Goal: Information Seeking & Learning: Learn about a topic

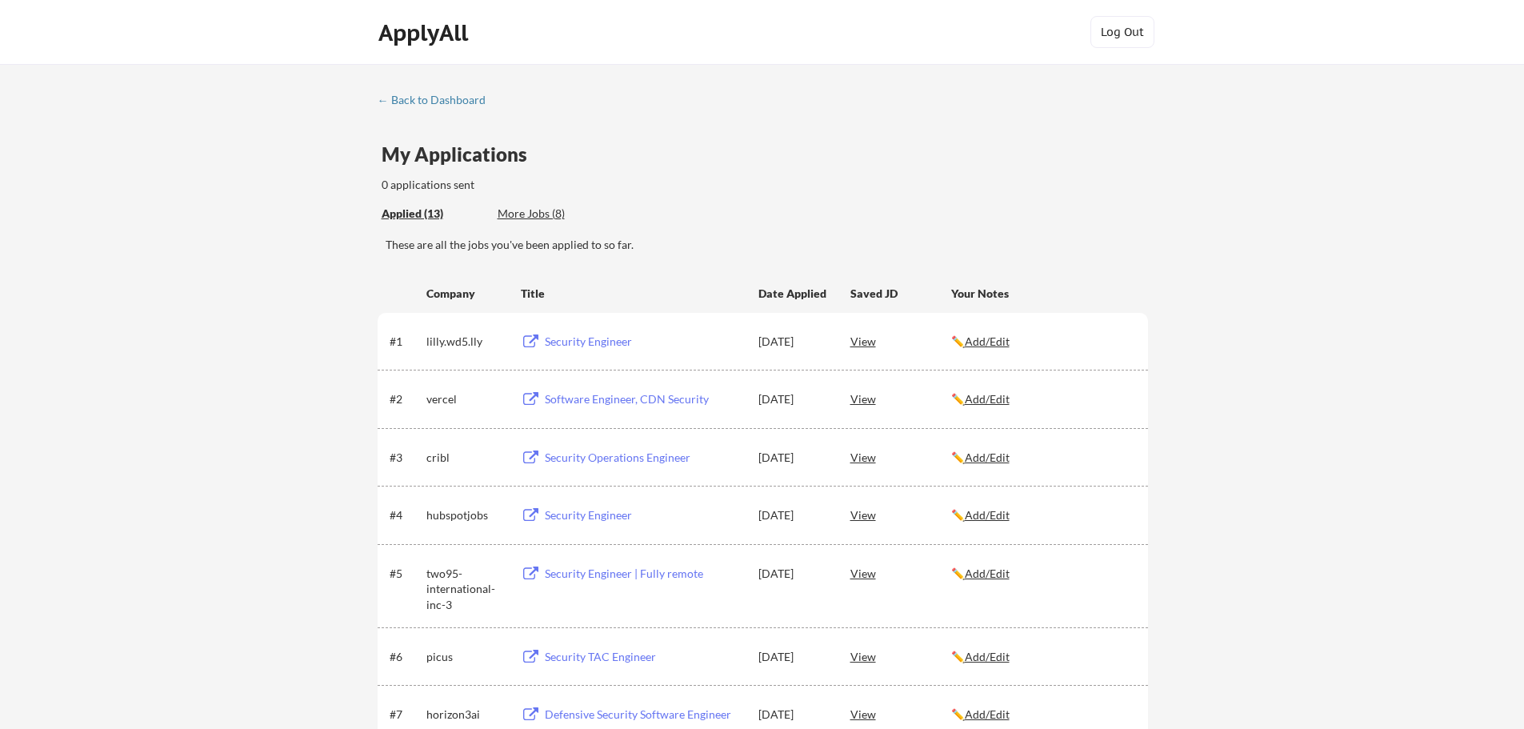
click at [560, 214] on div "More Jobs (8)" at bounding box center [556, 214] width 118 height 16
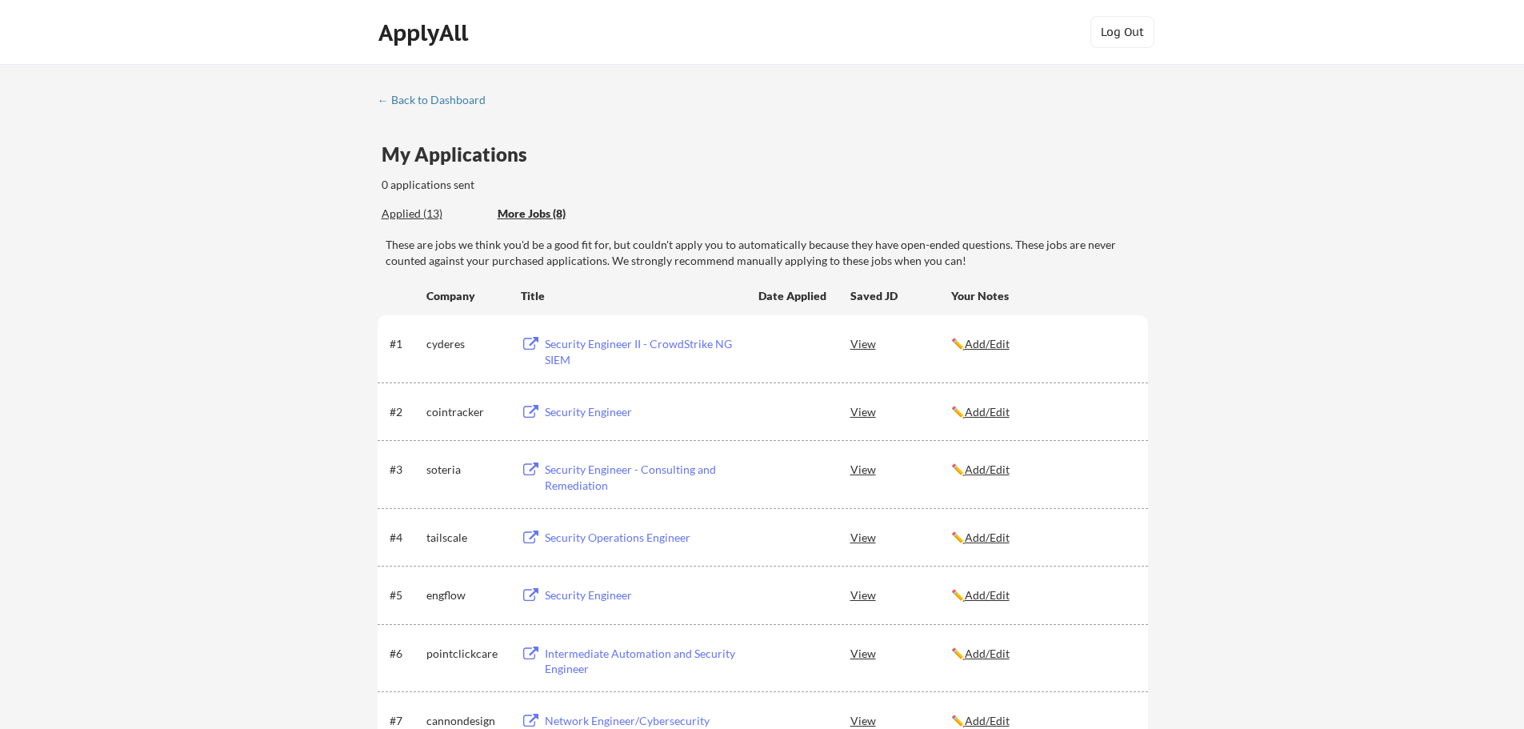
click at [1377, 513] on div "← Back to Dashboard My Applications 0 applications sent Applied (13) More Jobs …" at bounding box center [762, 479] width 1524 height 831
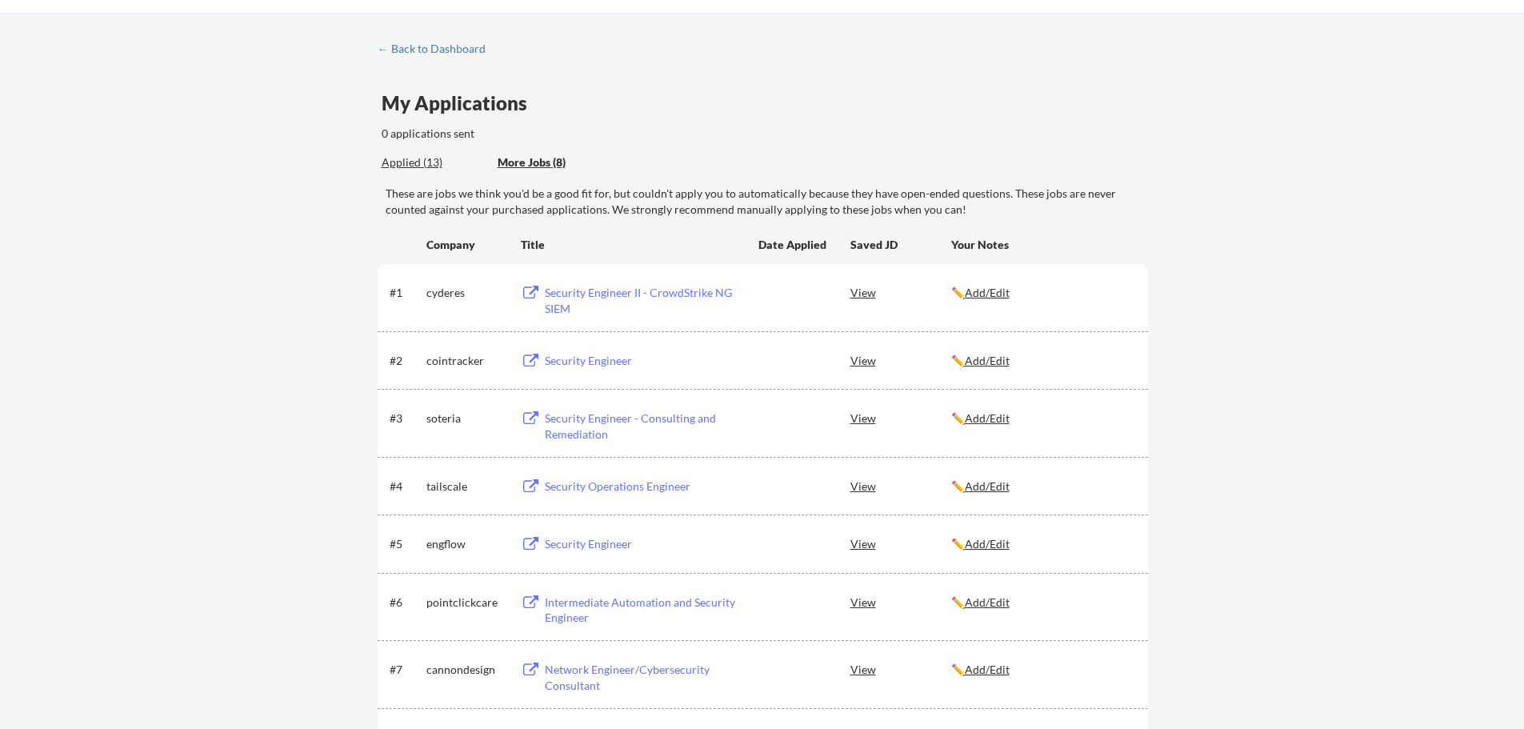
scroll to position [80, 0]
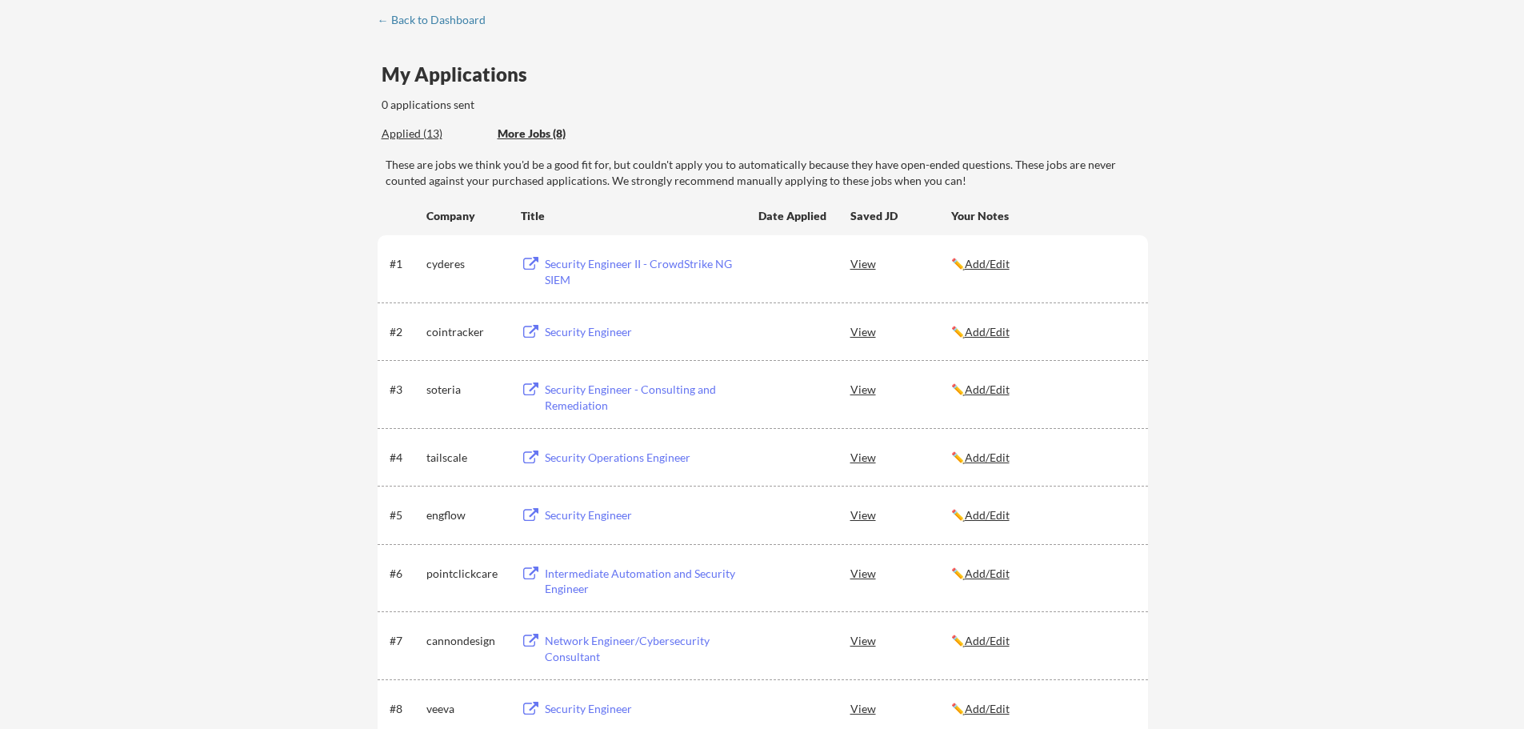
click at [1307, 476] on div "← Back to Dashboard My Applications 0 applications sent Applied (13) More Jobs …" at bounding box center [762, 399] width 1524 height 831
click at [1309, 507] on div "← Back to Dashboard My Applications 0 applications sent Applied (13) More Jobs …" at bounding box center [762, 399] width 1524 height 831
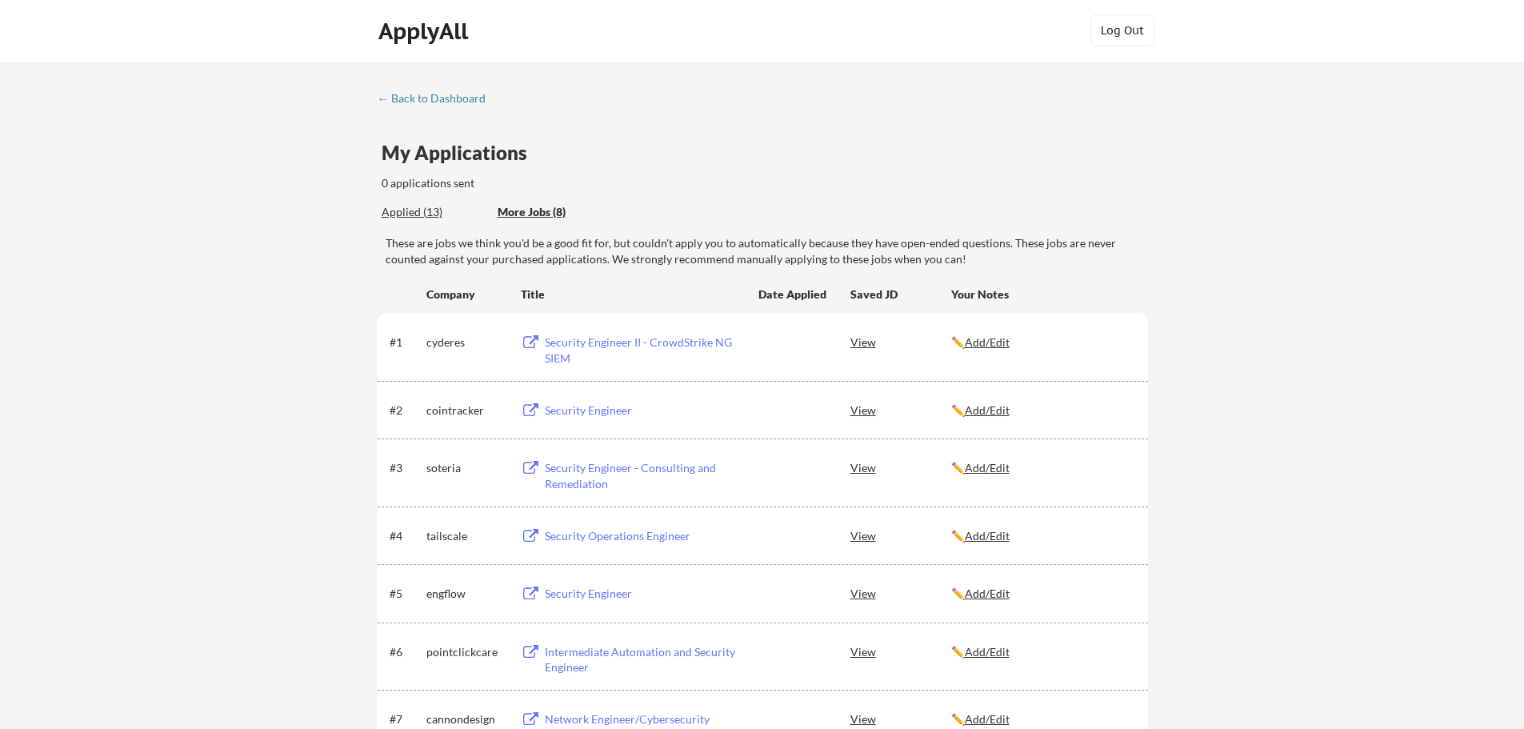
scroll to position [0, 0]
click at [414, 214] on div "Applied (13)" at bounding box center [434, 214] width 104 height 16
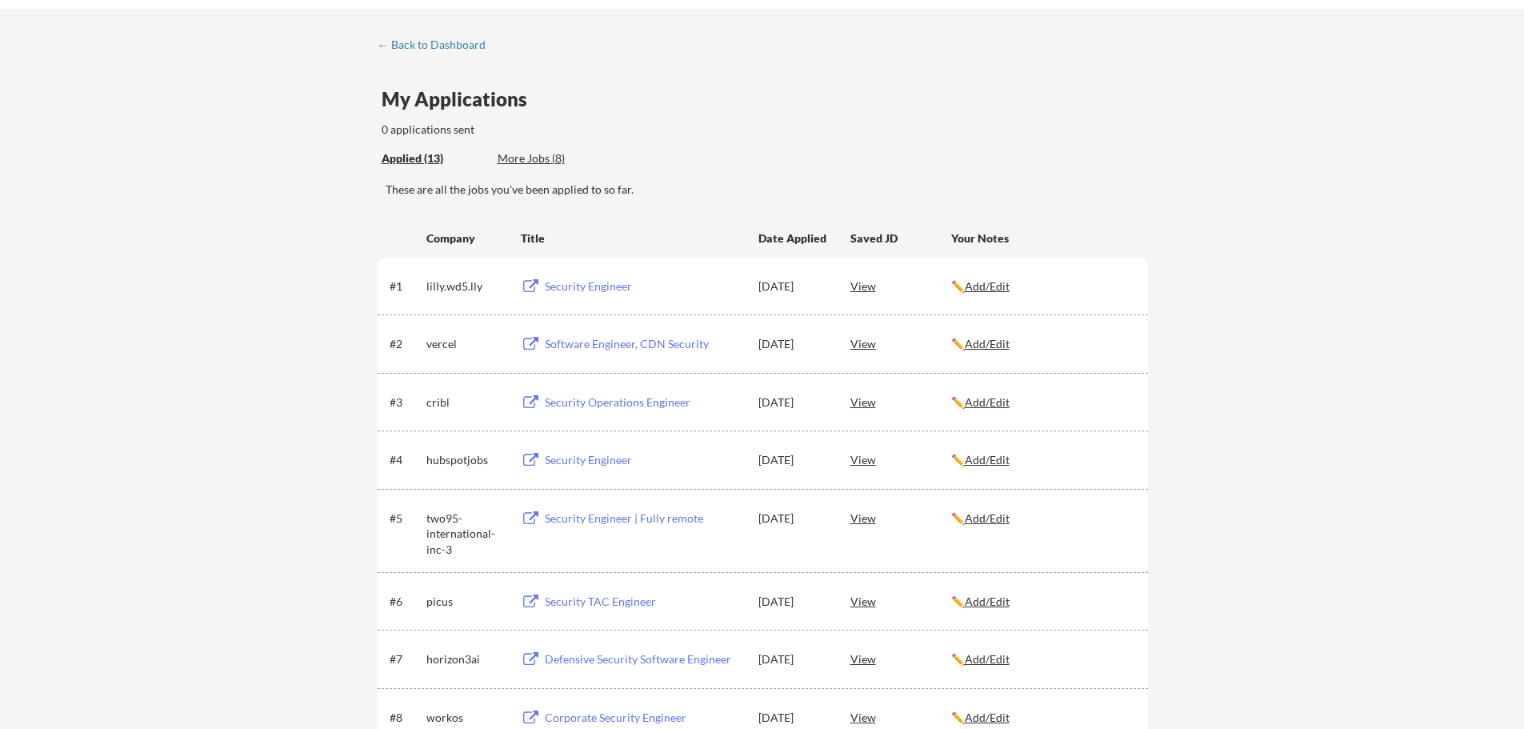
scroll to position [80, 0]
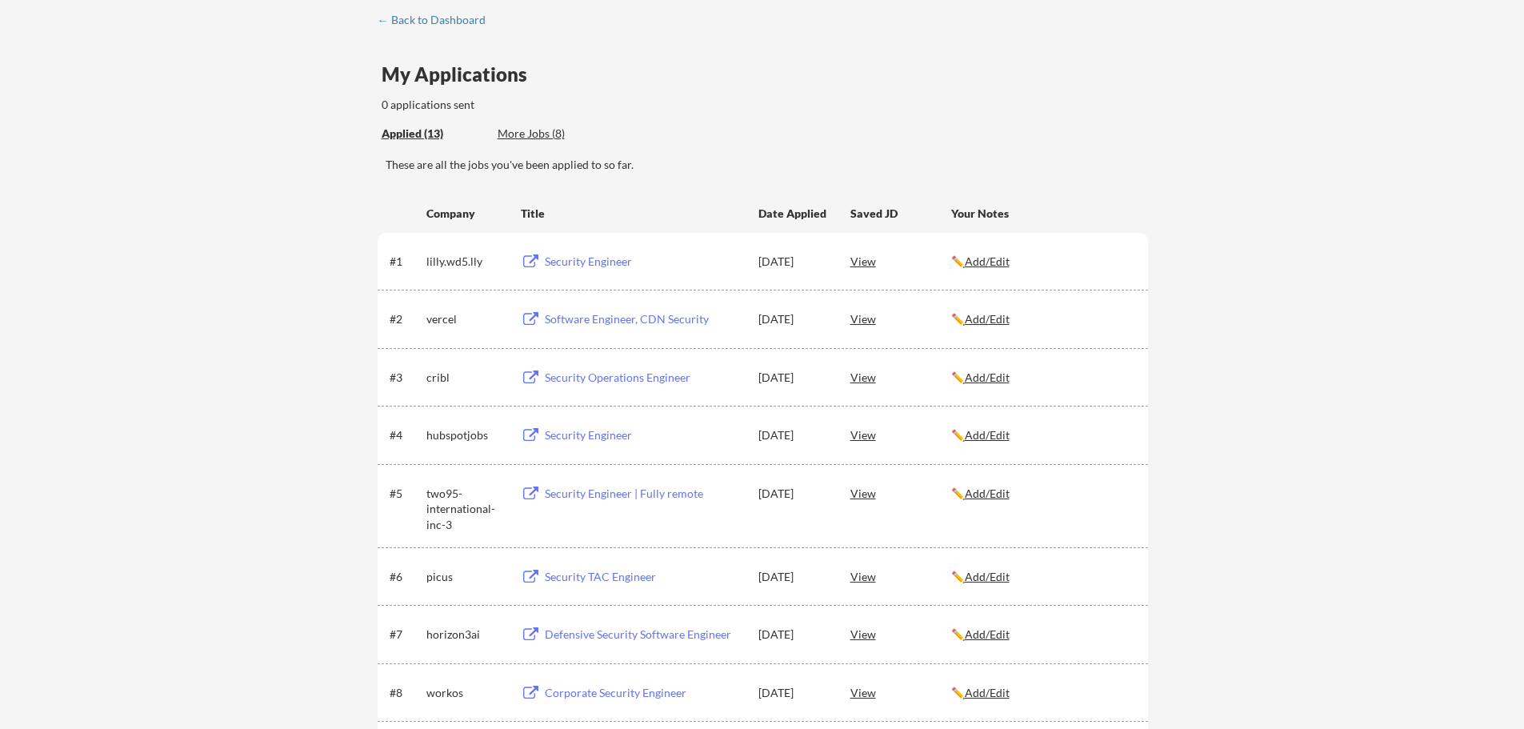
click at [862, 261] on div "View" at bounding box center [900, 260] width 101 height 29
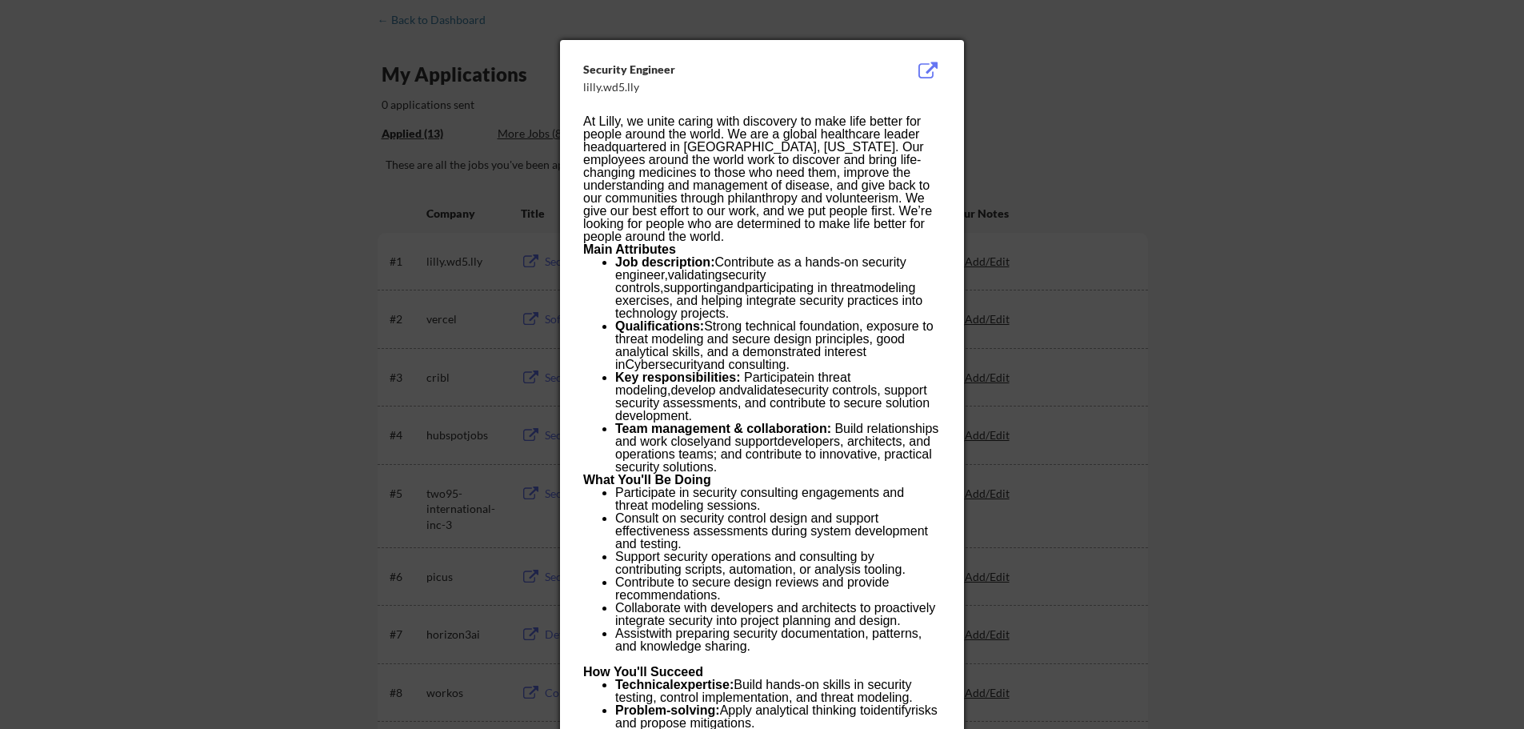
click at [780, 230] on p "At Lilly, we unite caring with discovery to make life better for people around …" at bounding box center [761, 179] width 357 height 128
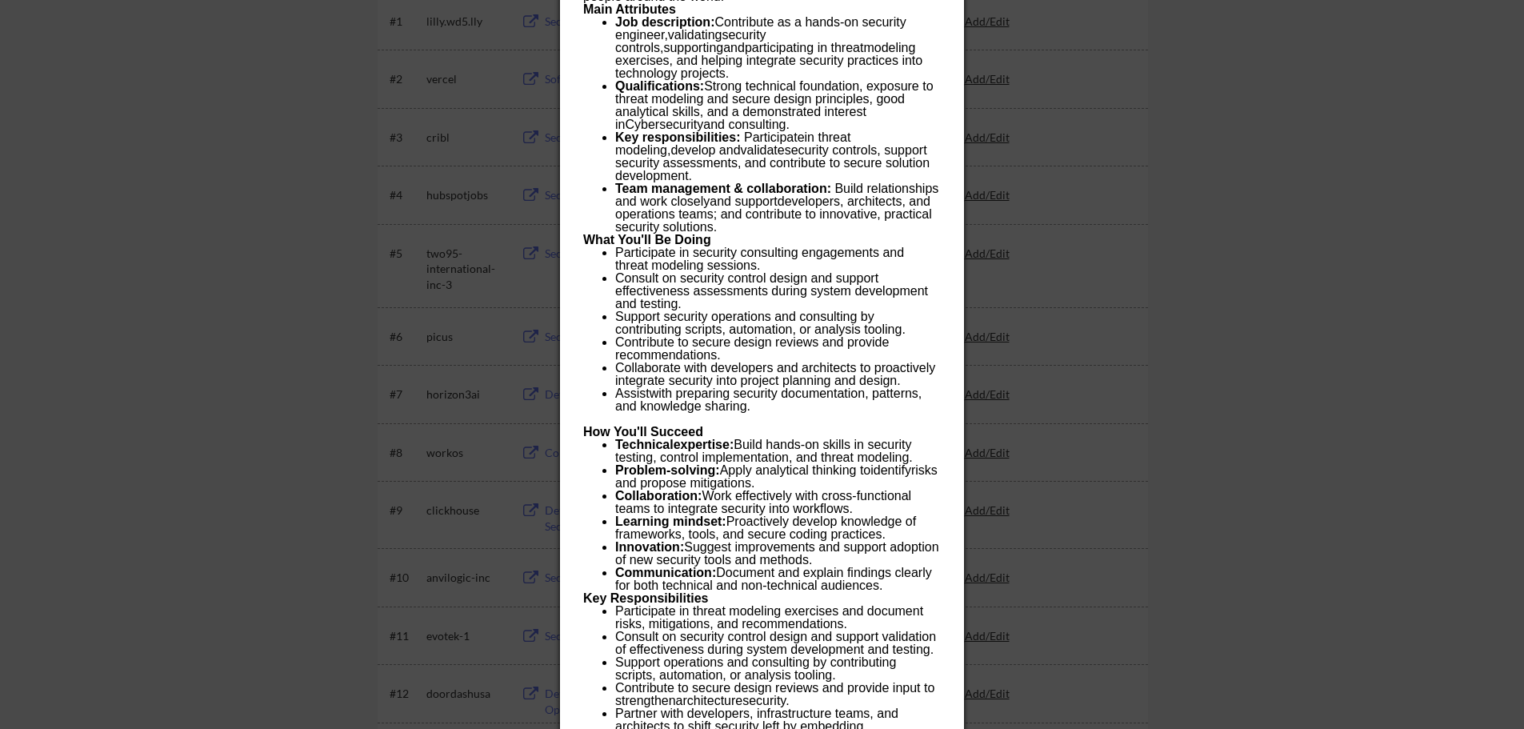
scroll to position [400, 0]
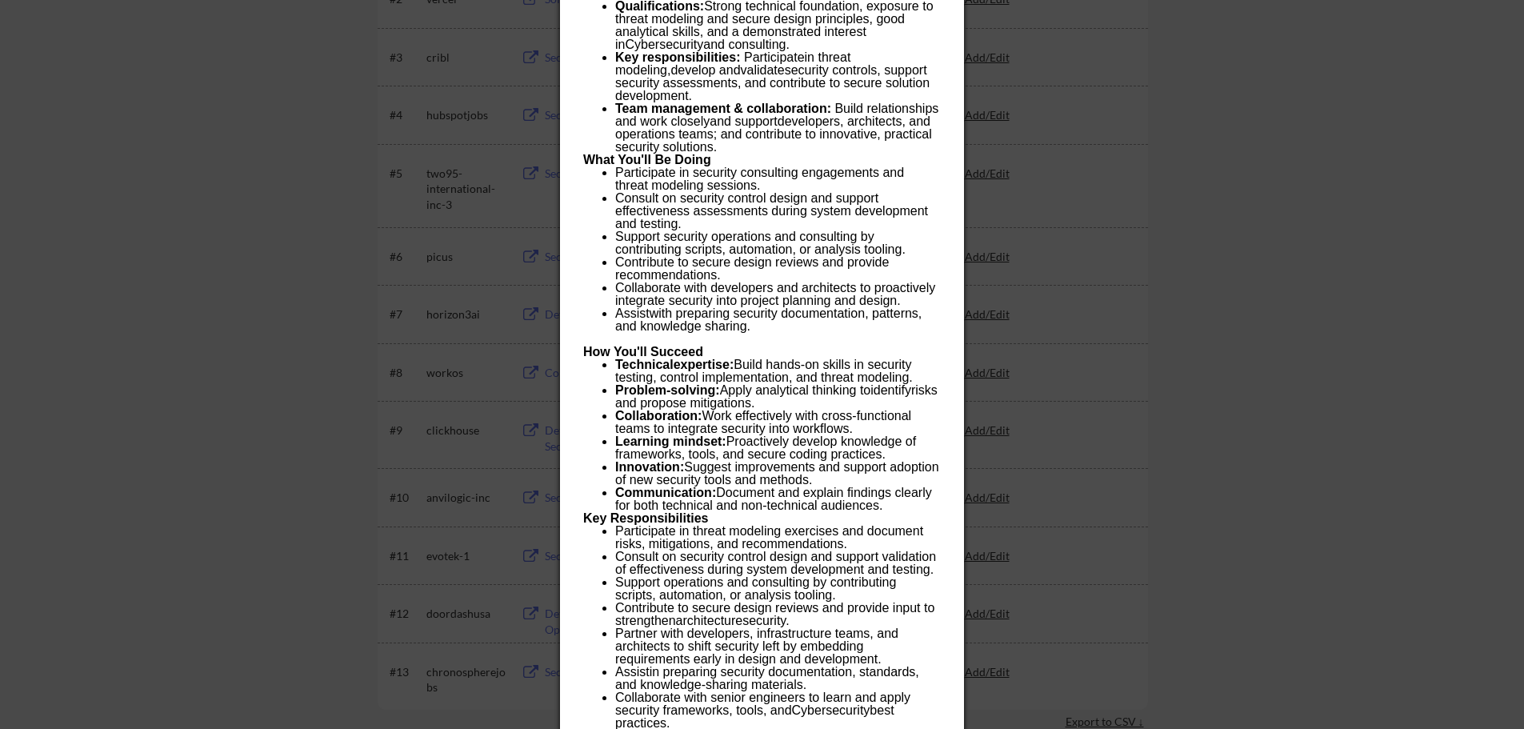
click at [797, 310] on p "Assist with preparing security documentation, patterns, and knowledge sharing." at bounding box center [777, 320] width 325 height 26
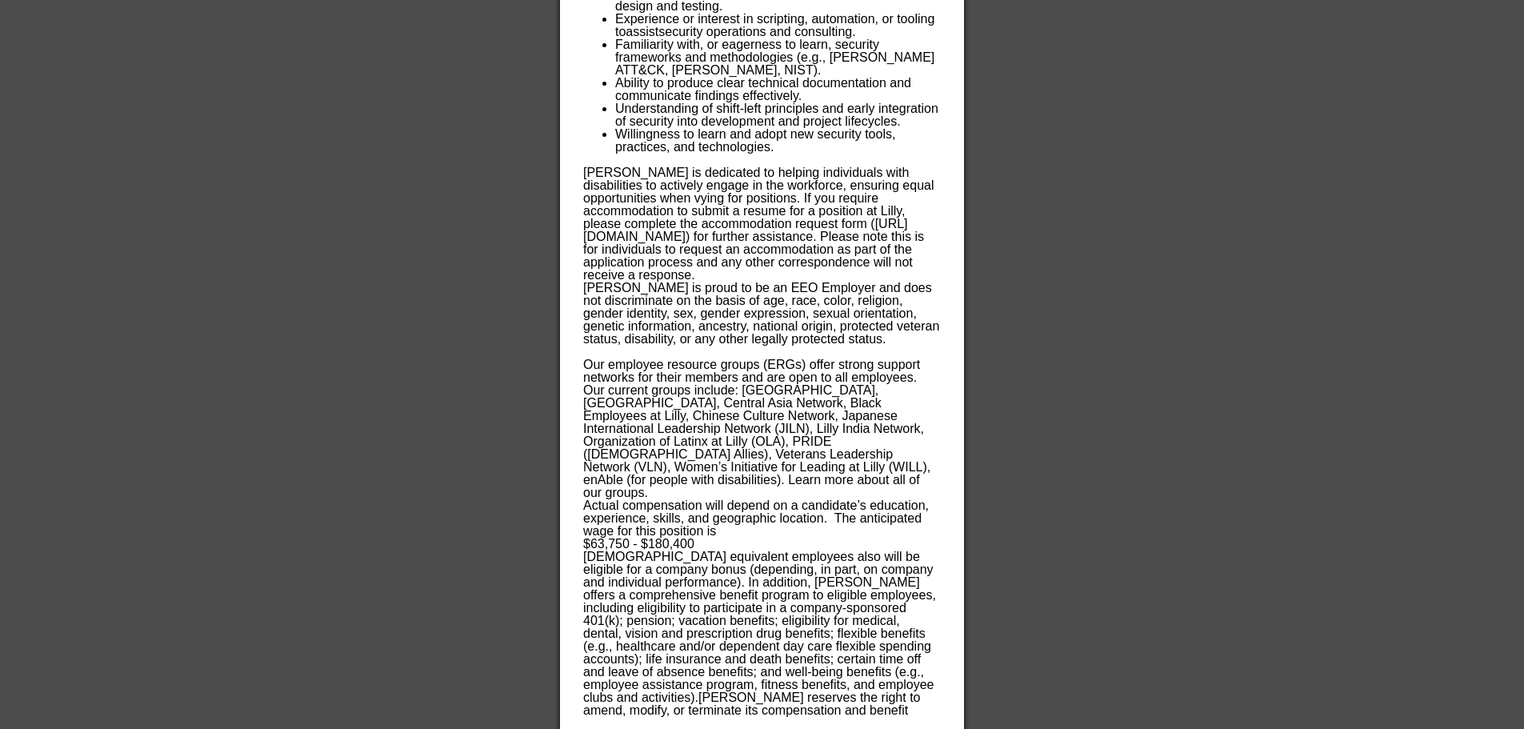
scroll to position [1539, 0]
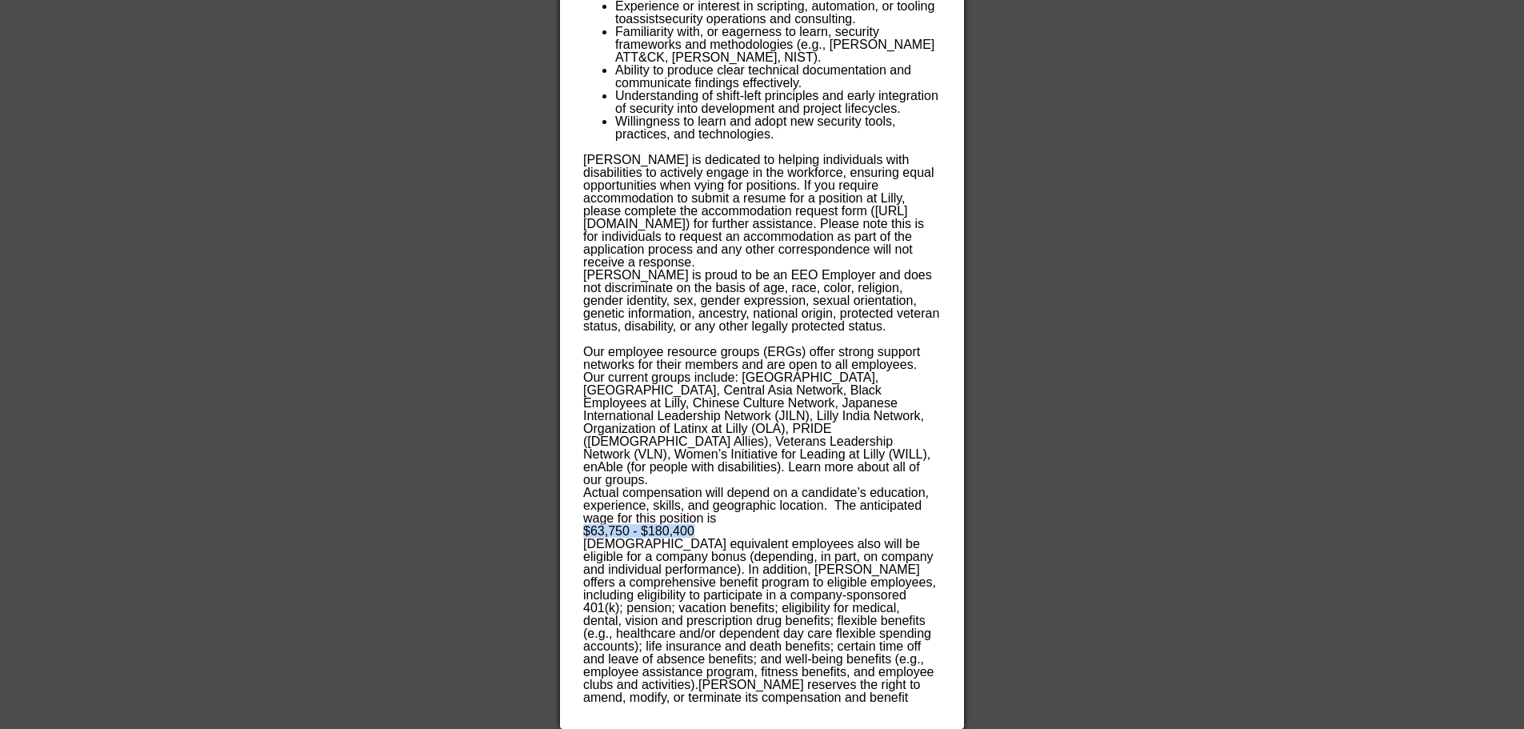
drag, startPoint x: 584, startPoint y: 477, endPoint x: 692, endPoint y: 480, distance: 108.0
click at [797, 486] on p "Actual compensation will depend on a candidate’s education, experience, skills,…" at bounding box center [761, 505] width 357 height 38
click at [1176, 425] on div at bounding box center [762, 364] width 1524 height 729
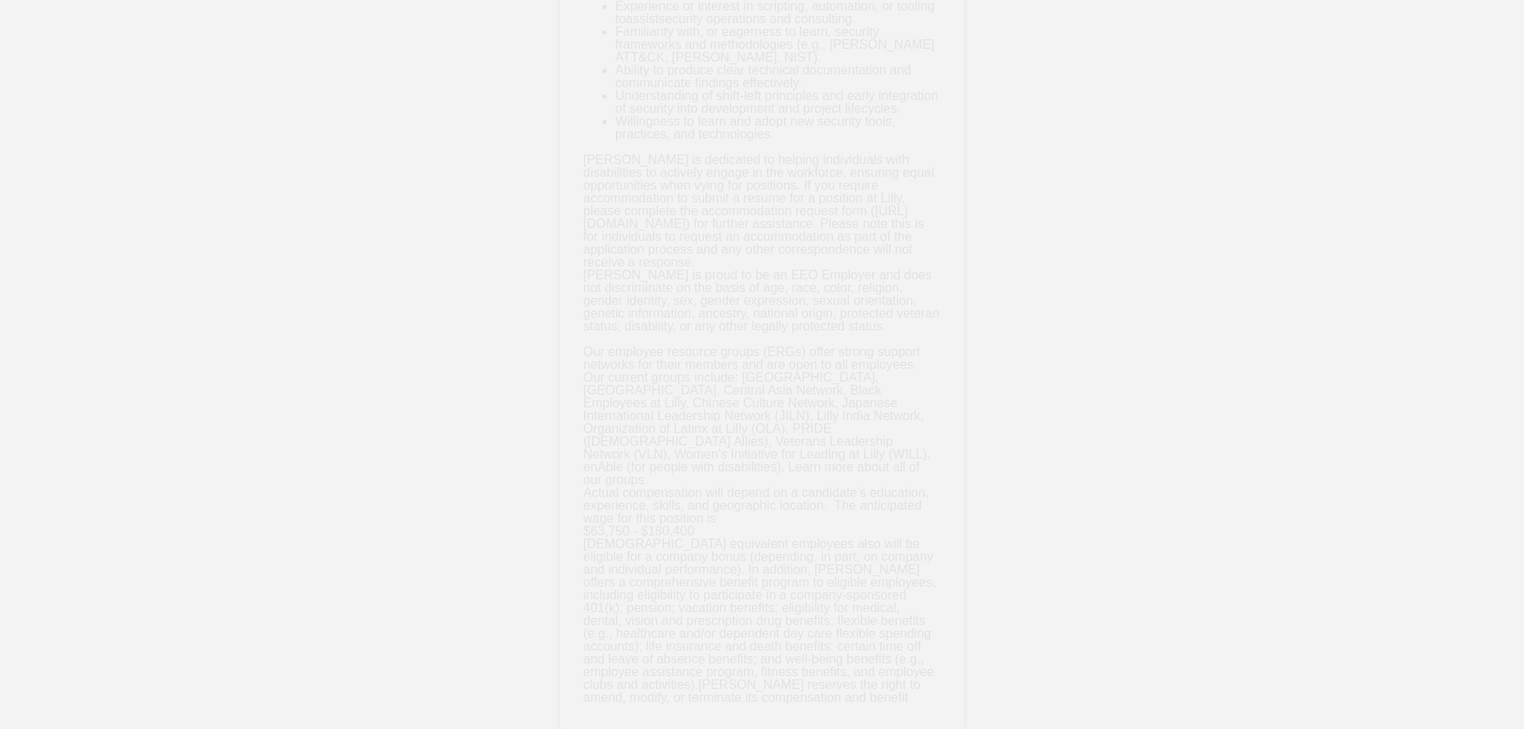
scroll to position [1471, 0]
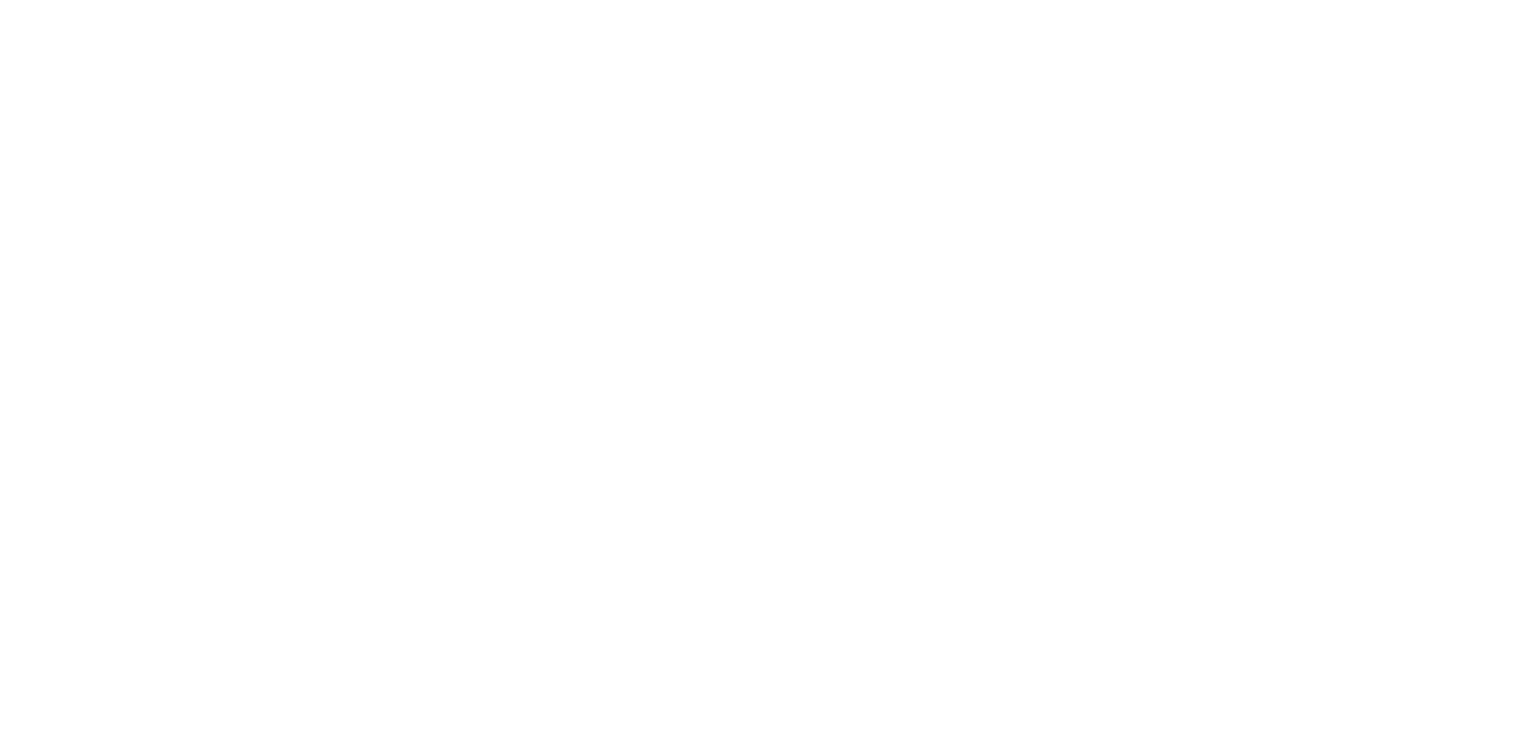
scroll to position [1365, 0]
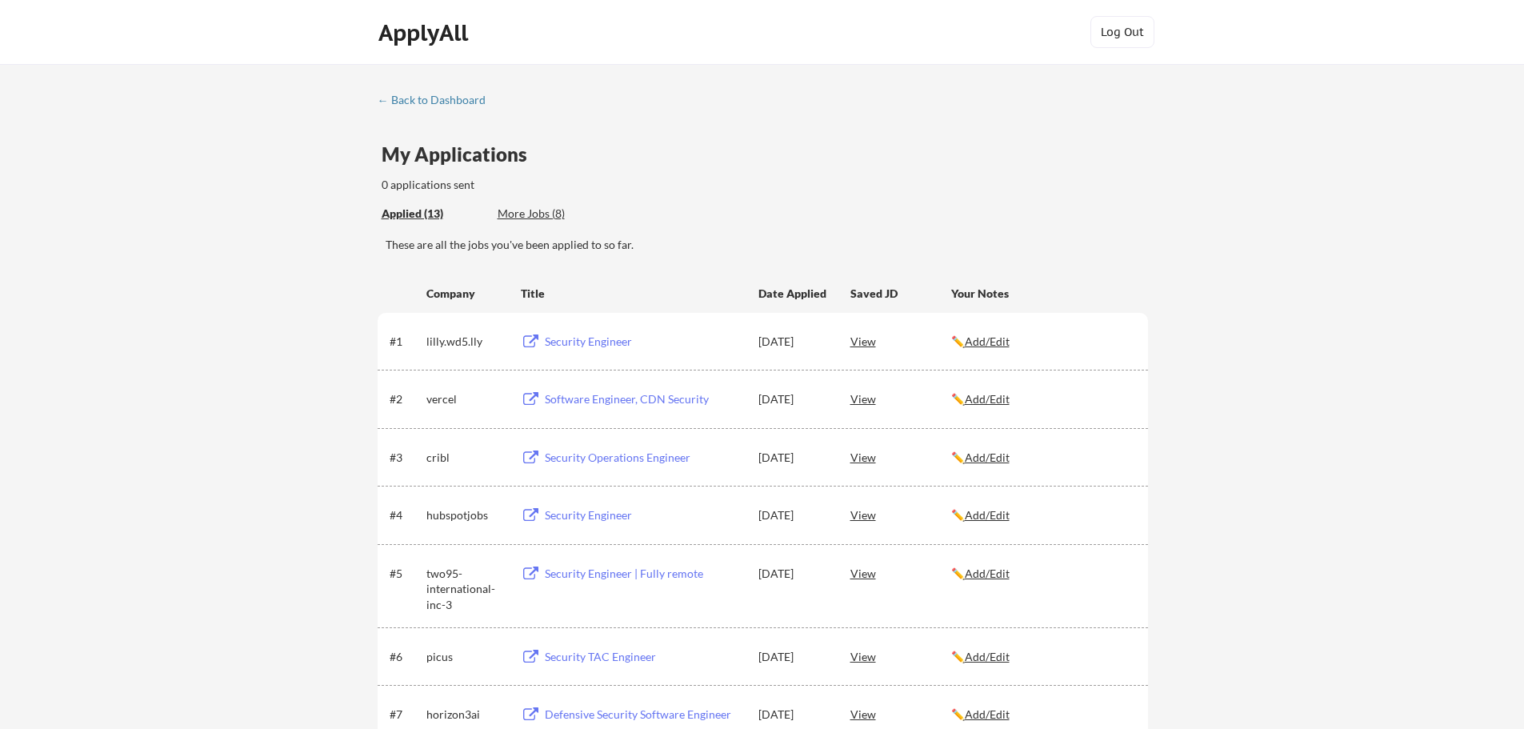
click at [521, 208] on div "More Jobs (8)" at bounding box center [556, 214] width 118 height 16
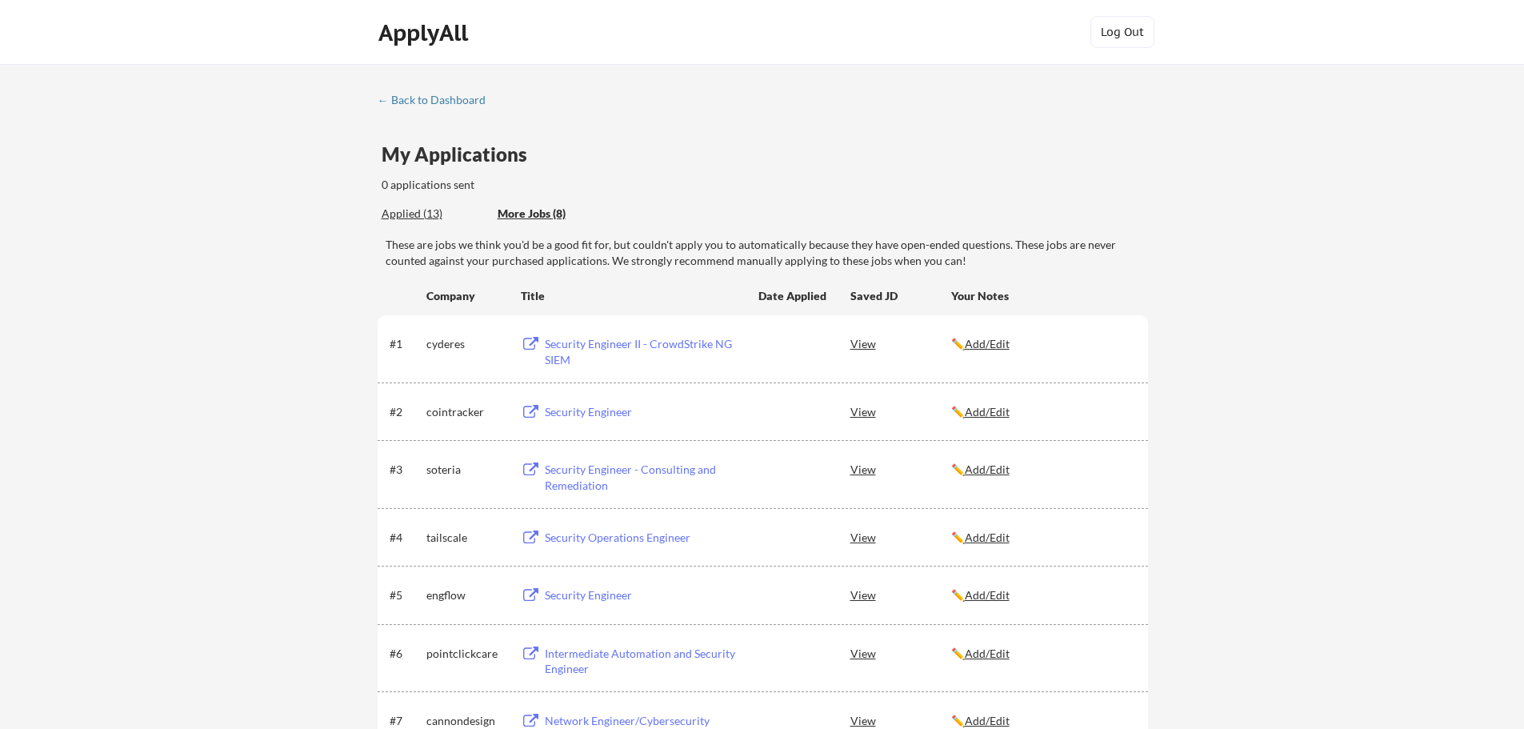
click at [412, 214] on div "Applied (13)" at bounding box center [434, 214] width 104 height 16
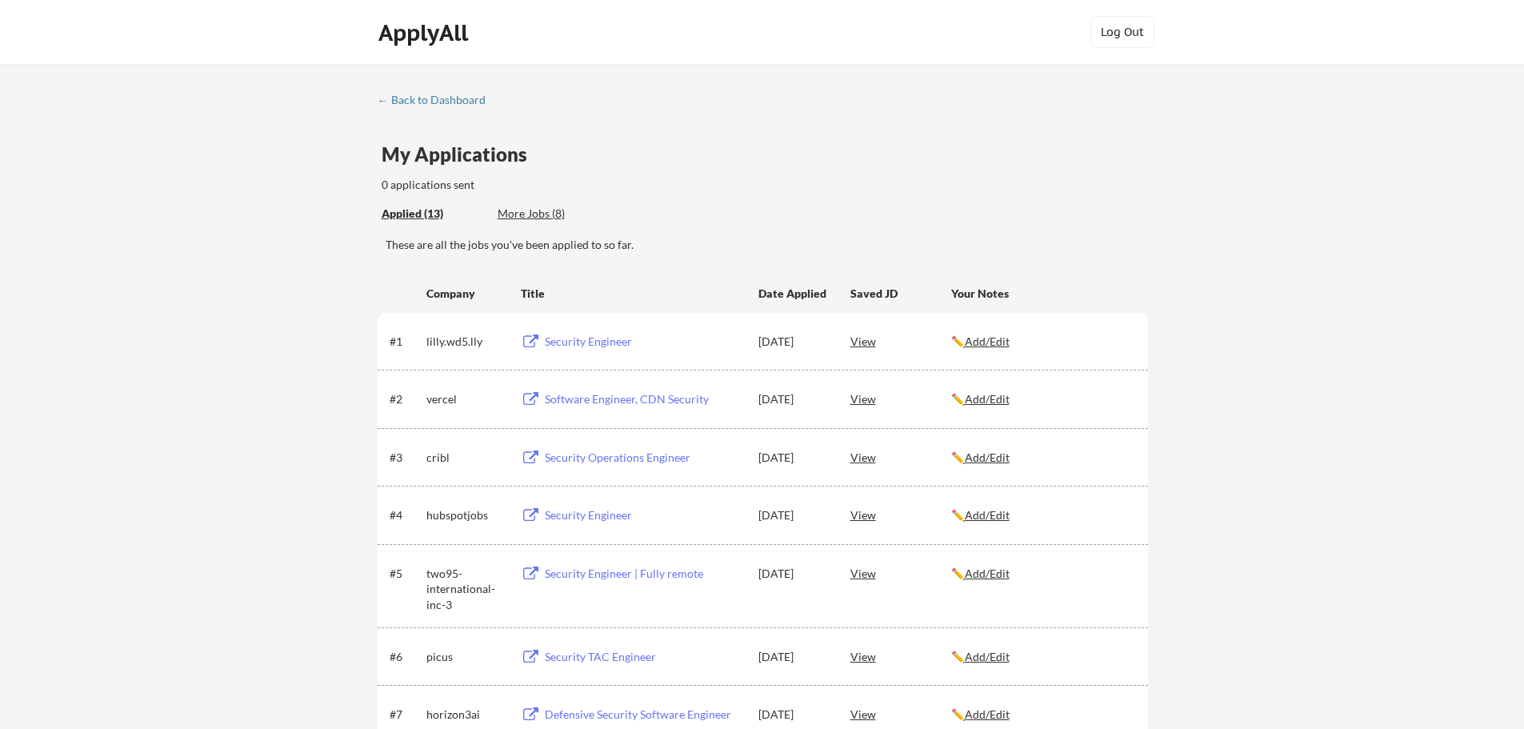
click at [1297, 390] on div "← Back to Dashboard My Applications 0 applications sent Applied (13) More Jobs …" at bounding box center [762, 626] width 1524 height 1124
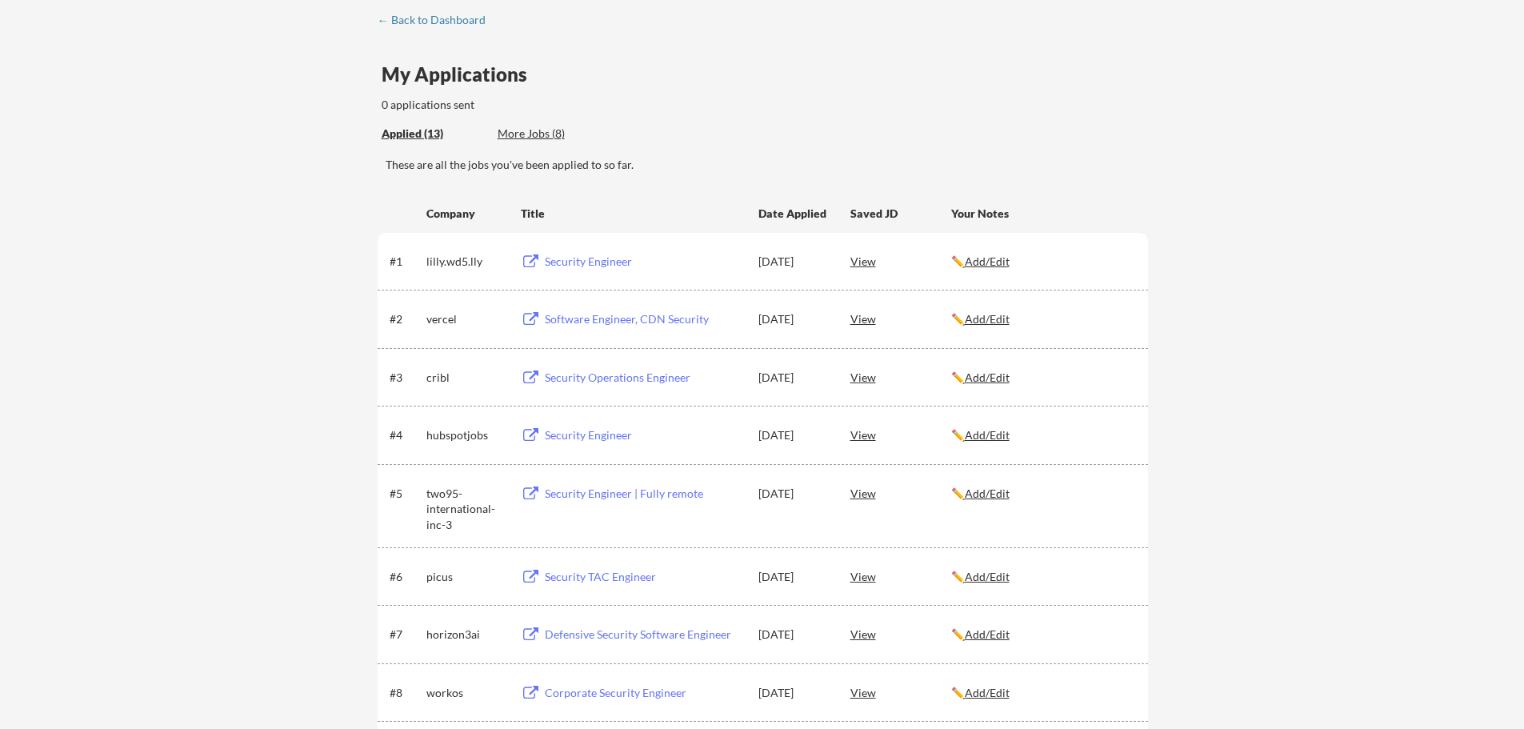
click at [868, 319] on div "View" at bounding box center [900, 318] width 101 height 29
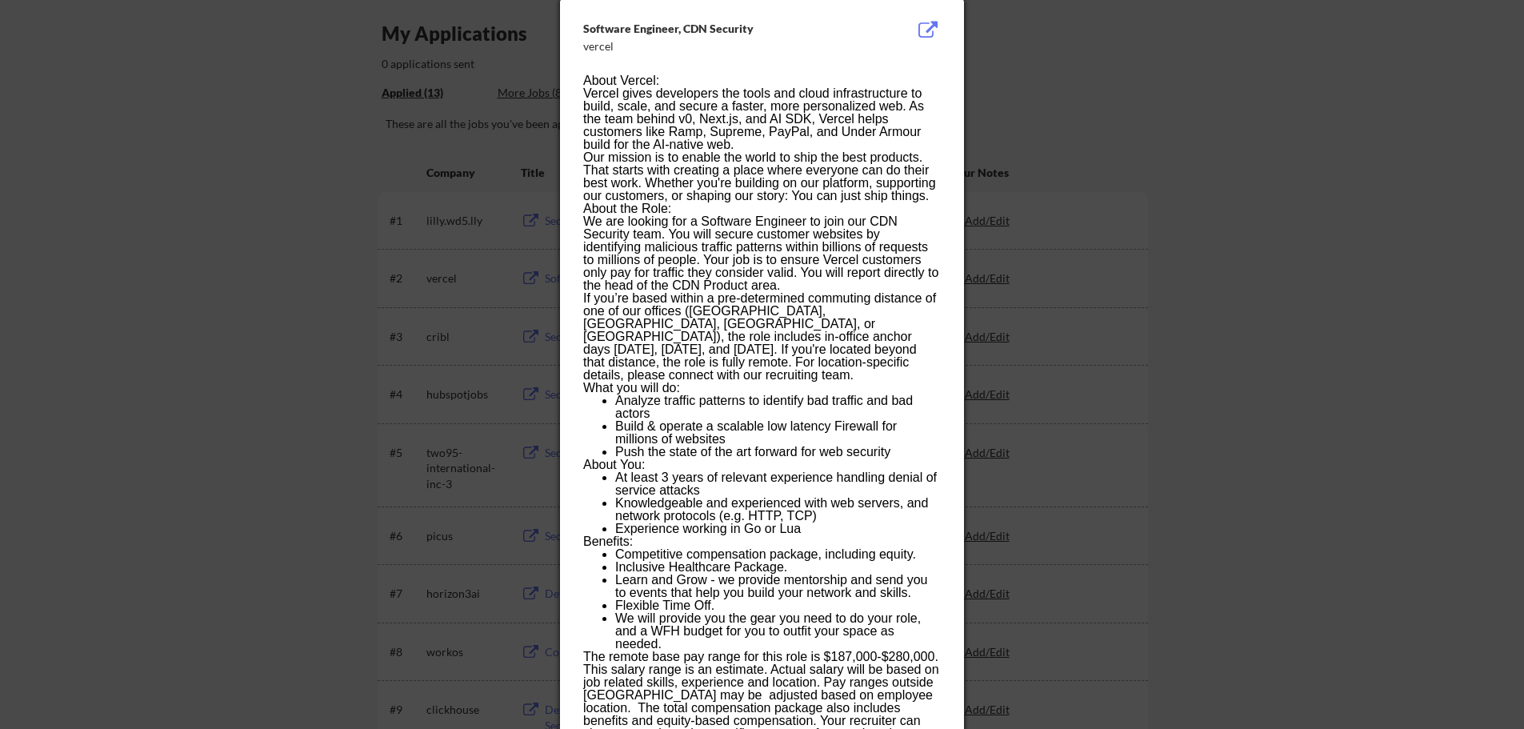
scroll to position [160, 0]
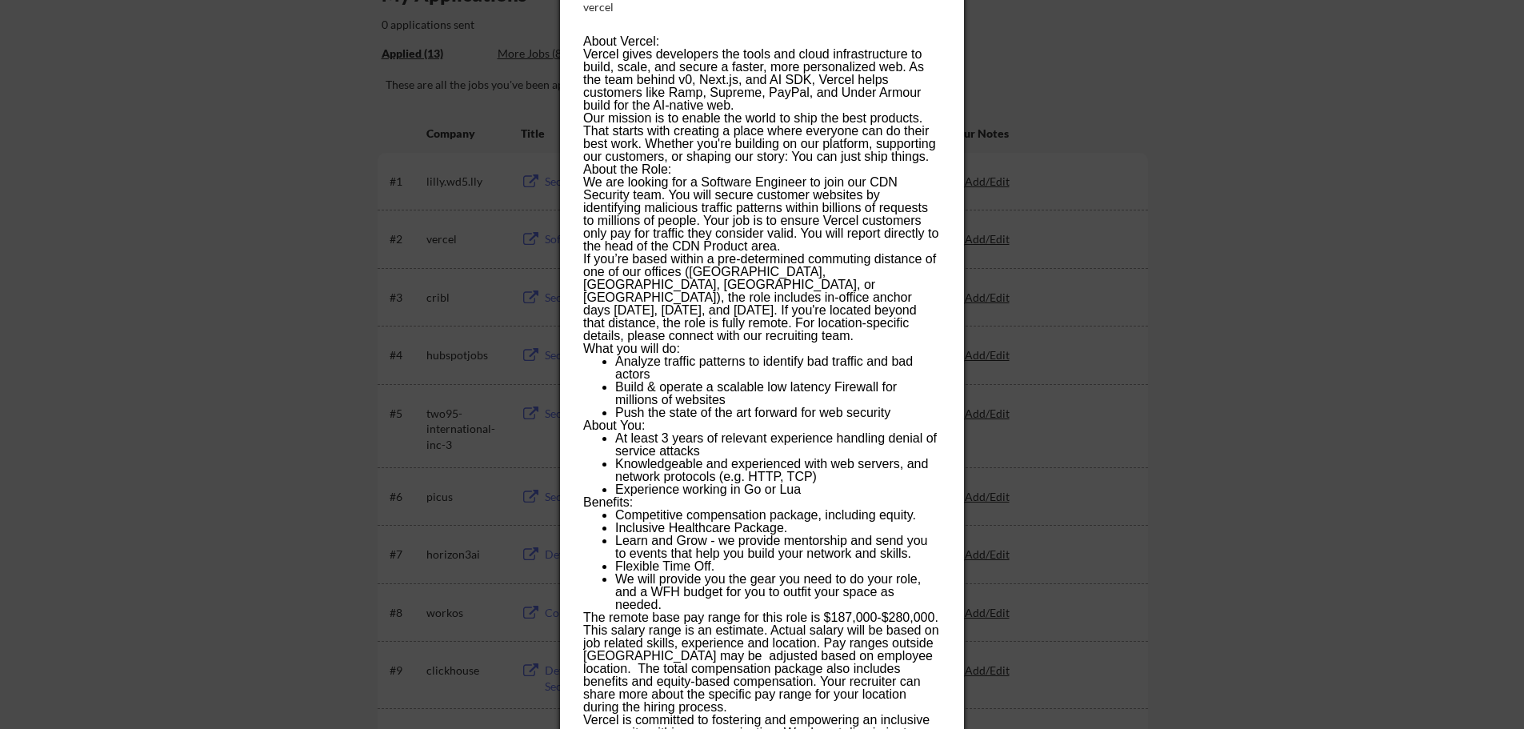
click at [818, 325] on p "If you’re based within a pre-determined commuting distance of one of our office…" at bounding box center [761, 298] width 357 height 90
click at [1289, 429] on div at bounding box center [762, 364] width 1524 height 729
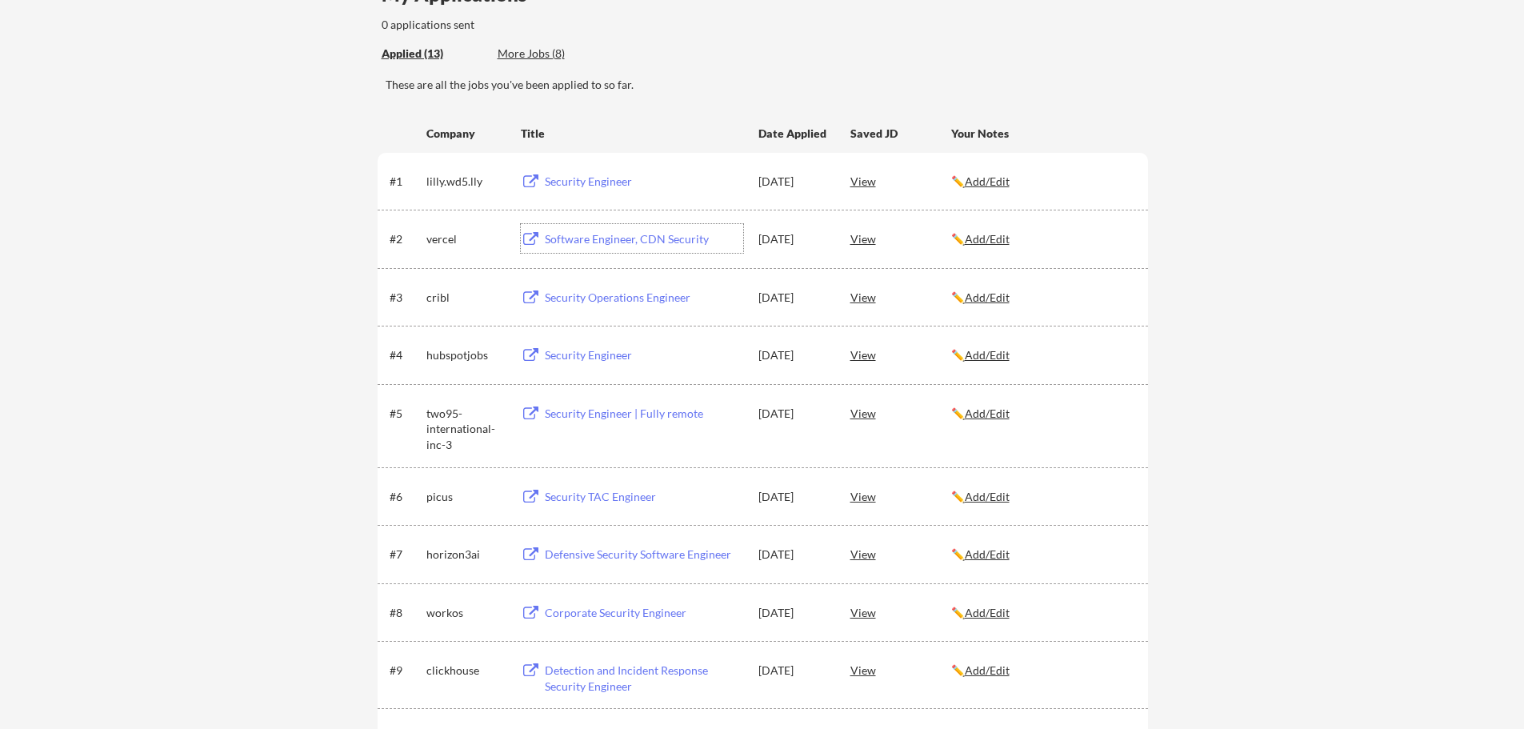
click at [561, 236] on div "Software Engineer, CDN Security" at bounding box center [644, 239] width 198 height 16
click at [869, 237] on div "View" at bounding box center [900, 238] width 101 height 29
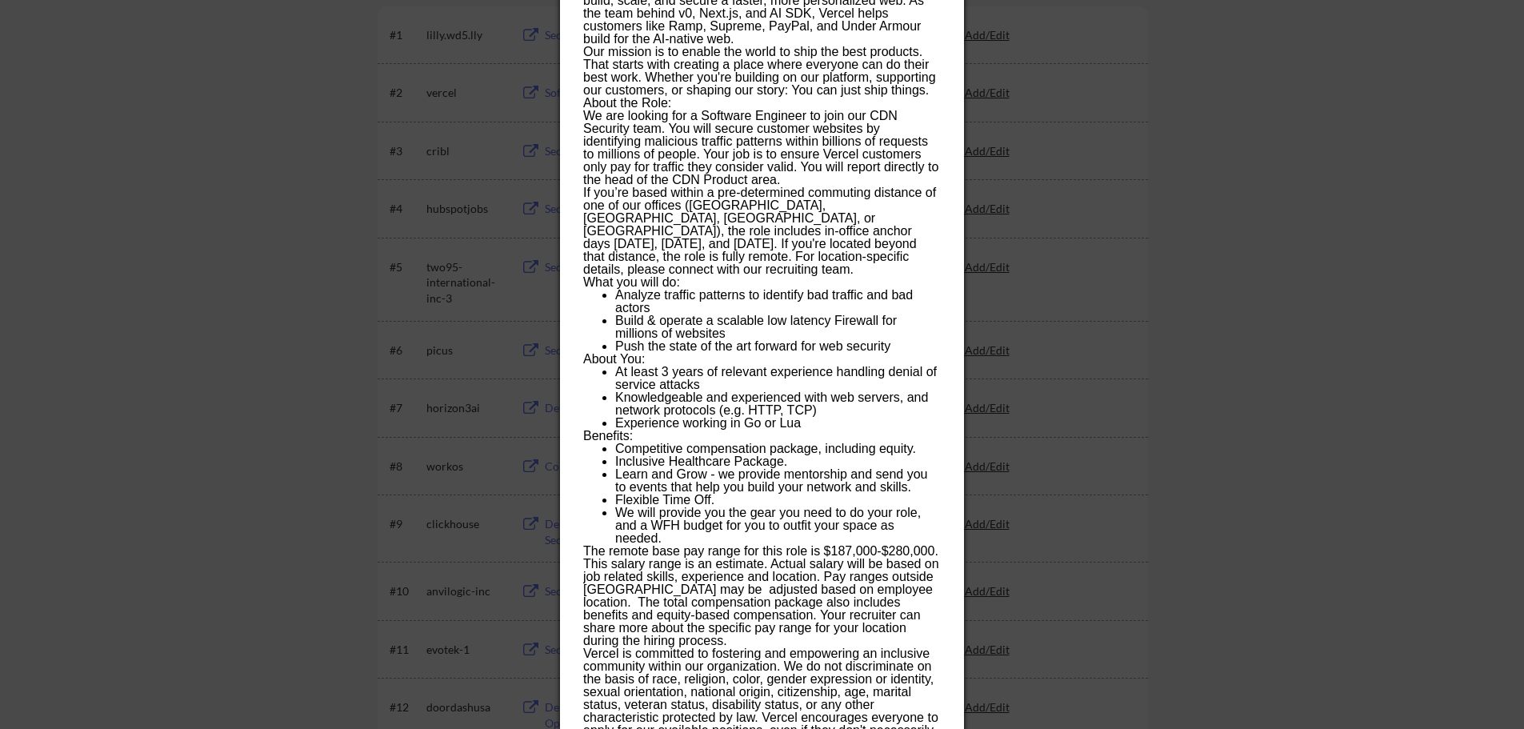
scroll to position [320, 0]
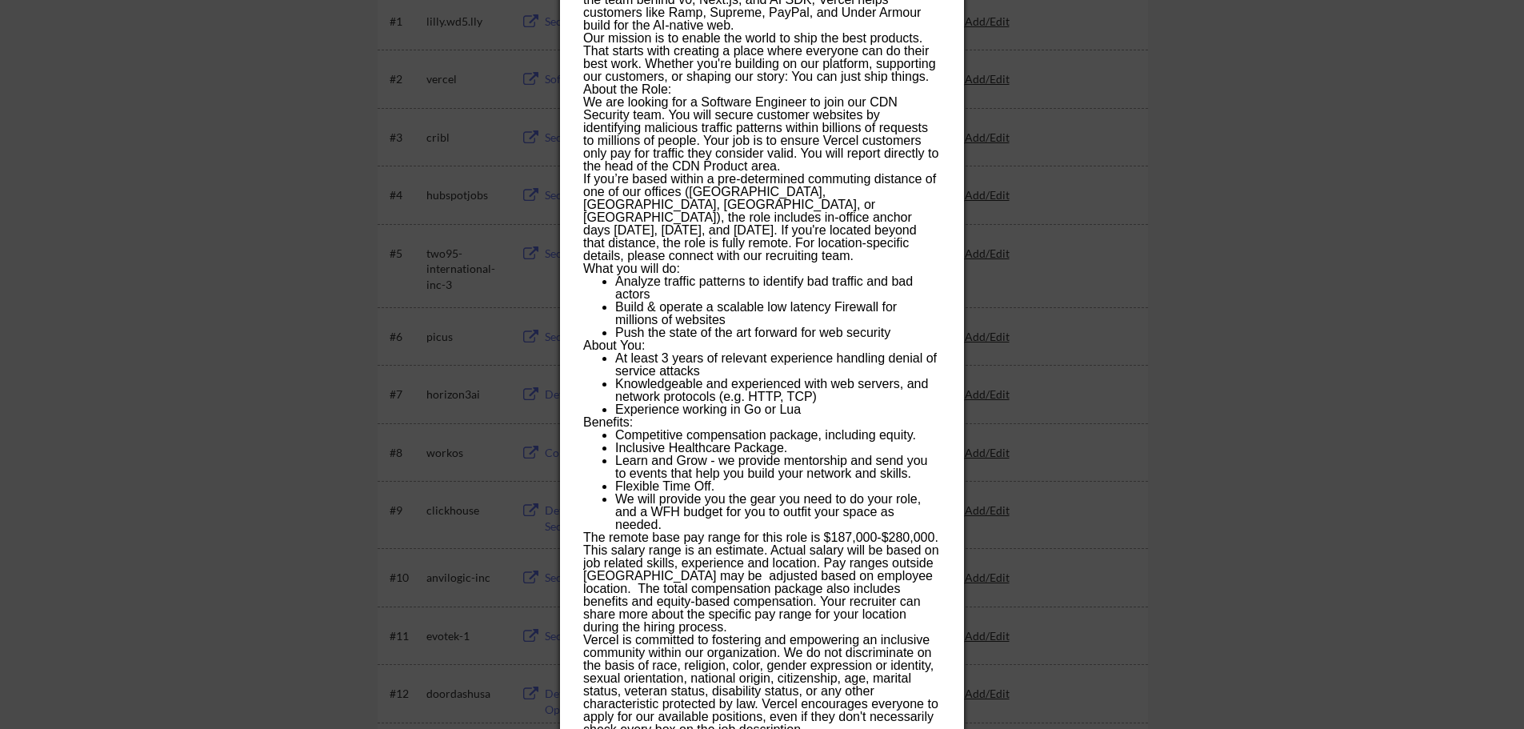
click at [1264, 442] on div at bounding box center [762, 364] width 1524 height 729
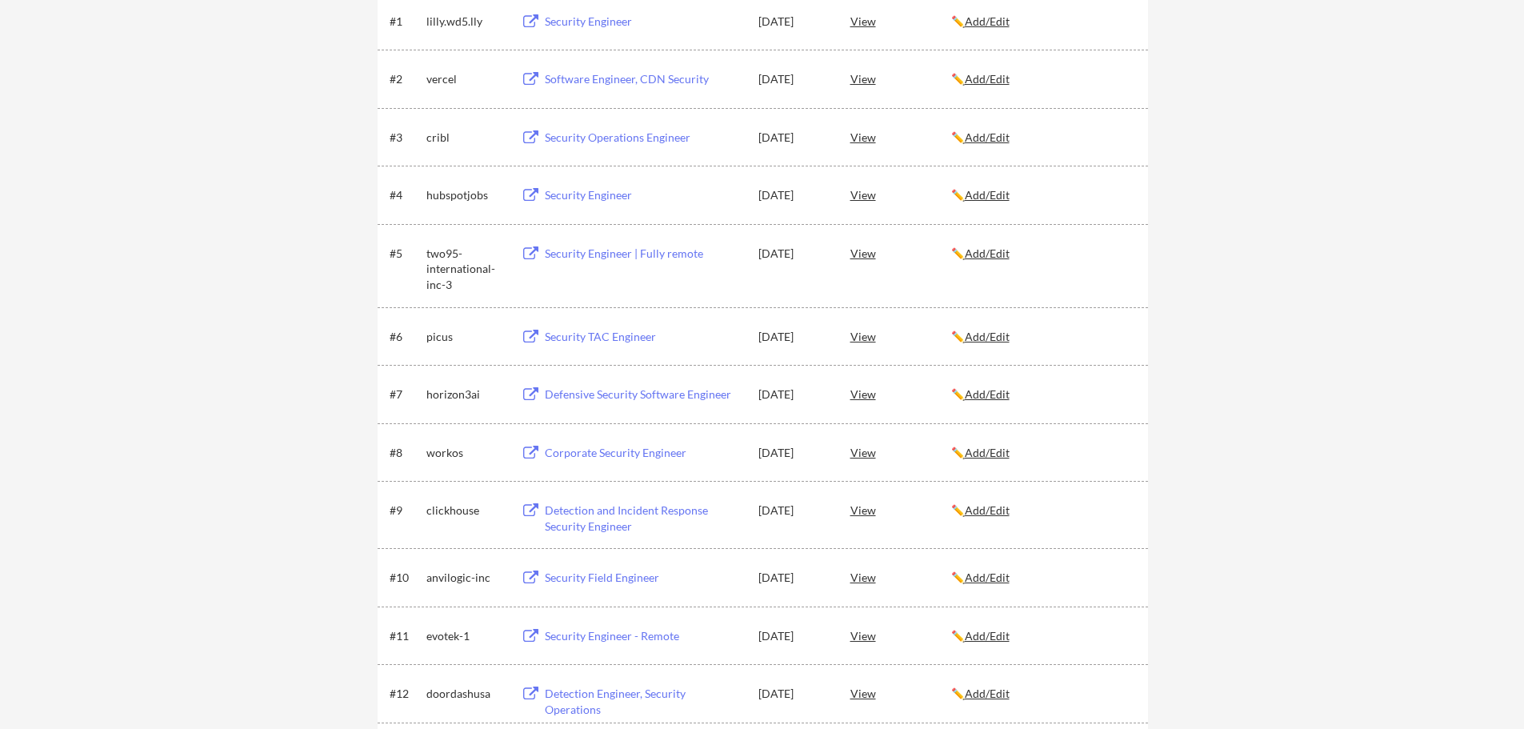
click at [864, 139] on div "View" at bounding box center [900, 136] width 101 height 29
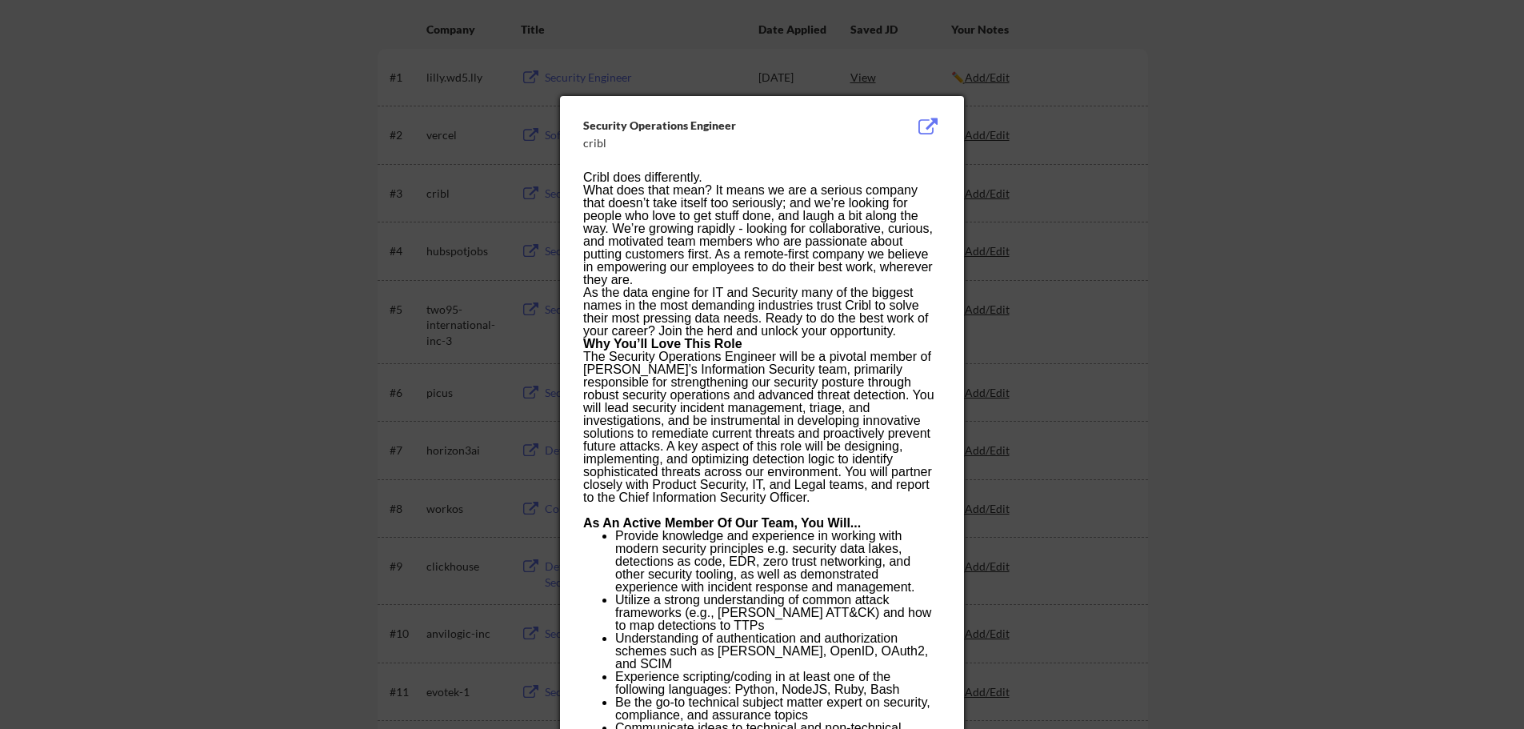
scroll to position [240, 0]
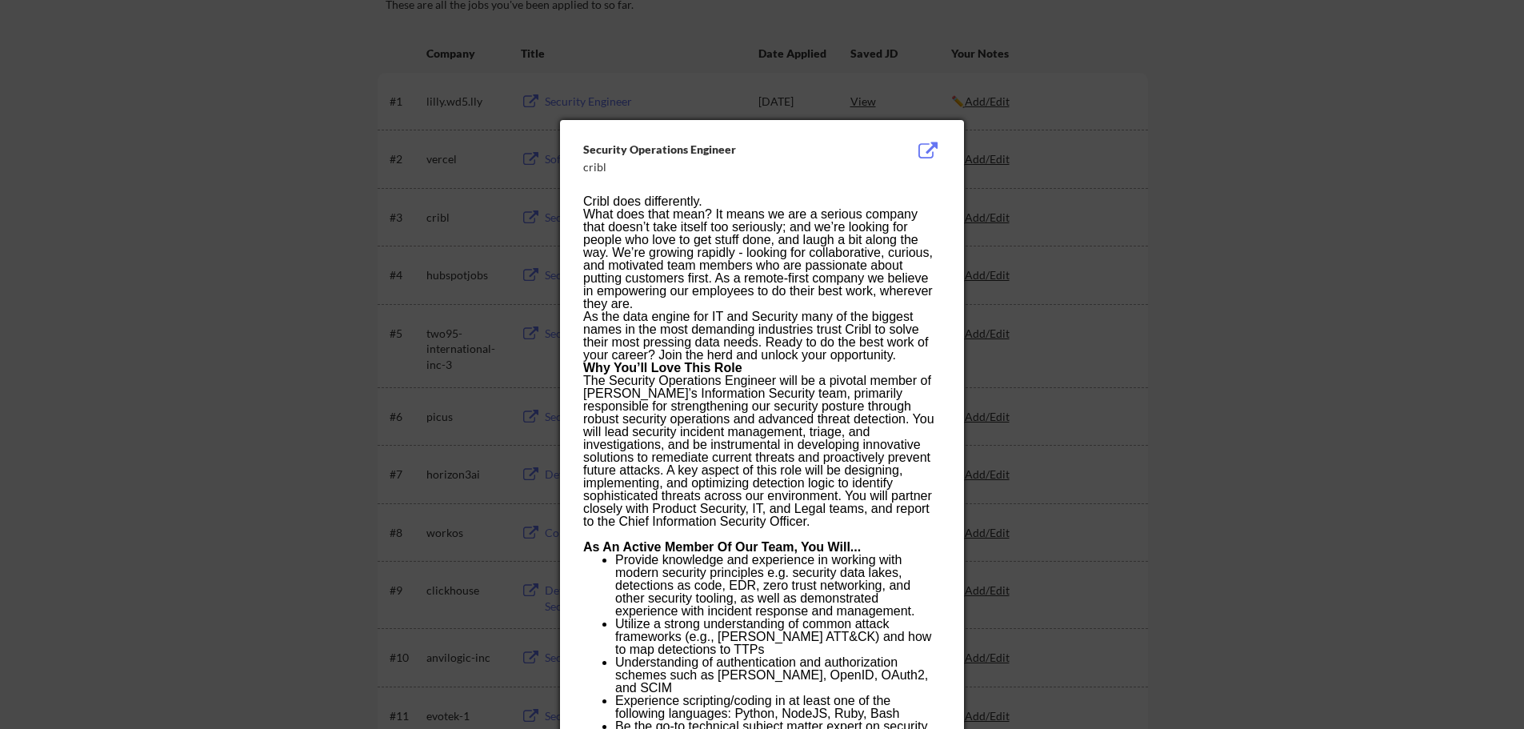
click at [1201, 504] on div at bounding box center [762, 364] width 1524 height 729
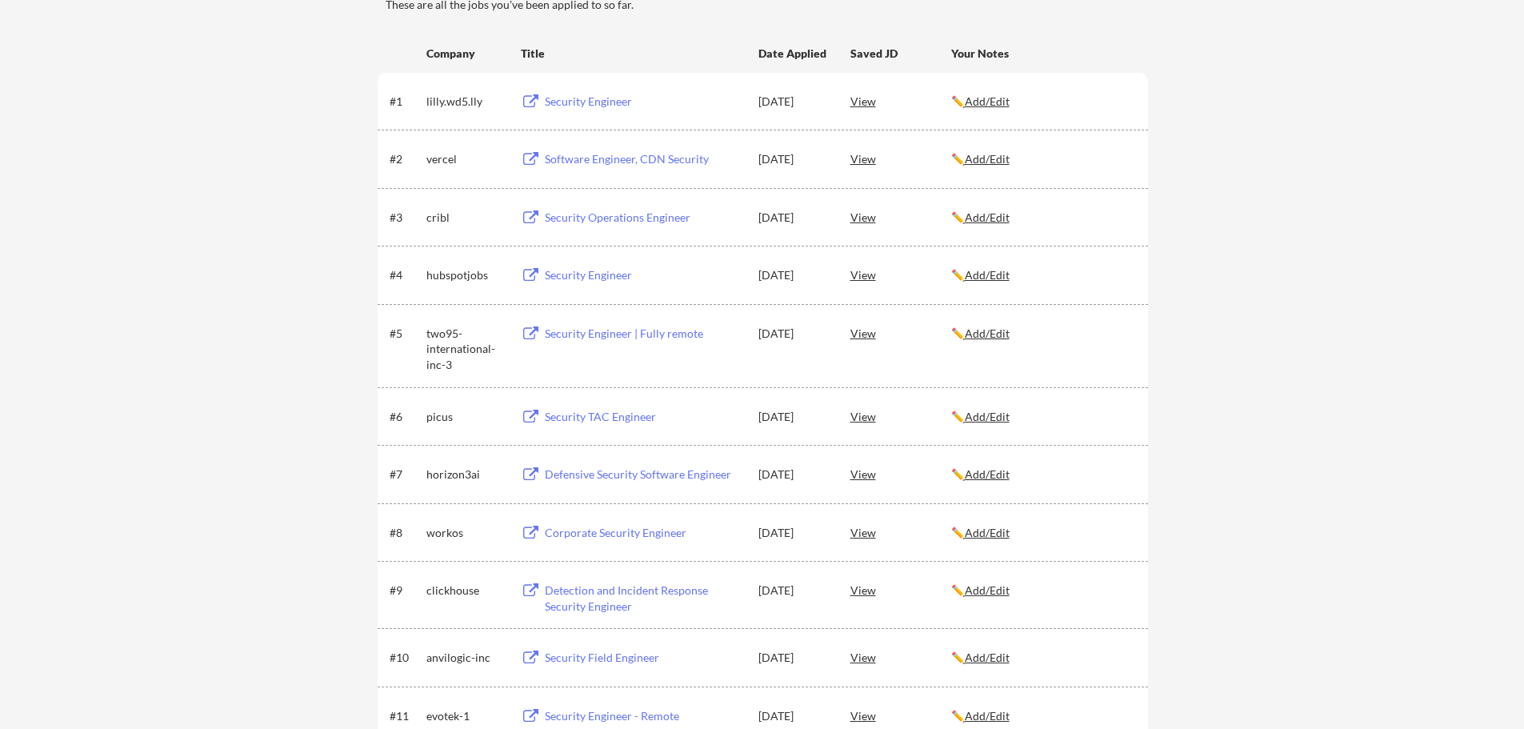
click at [866, 276] on div "View" at bounding box center [900, 274] width 101 height 29
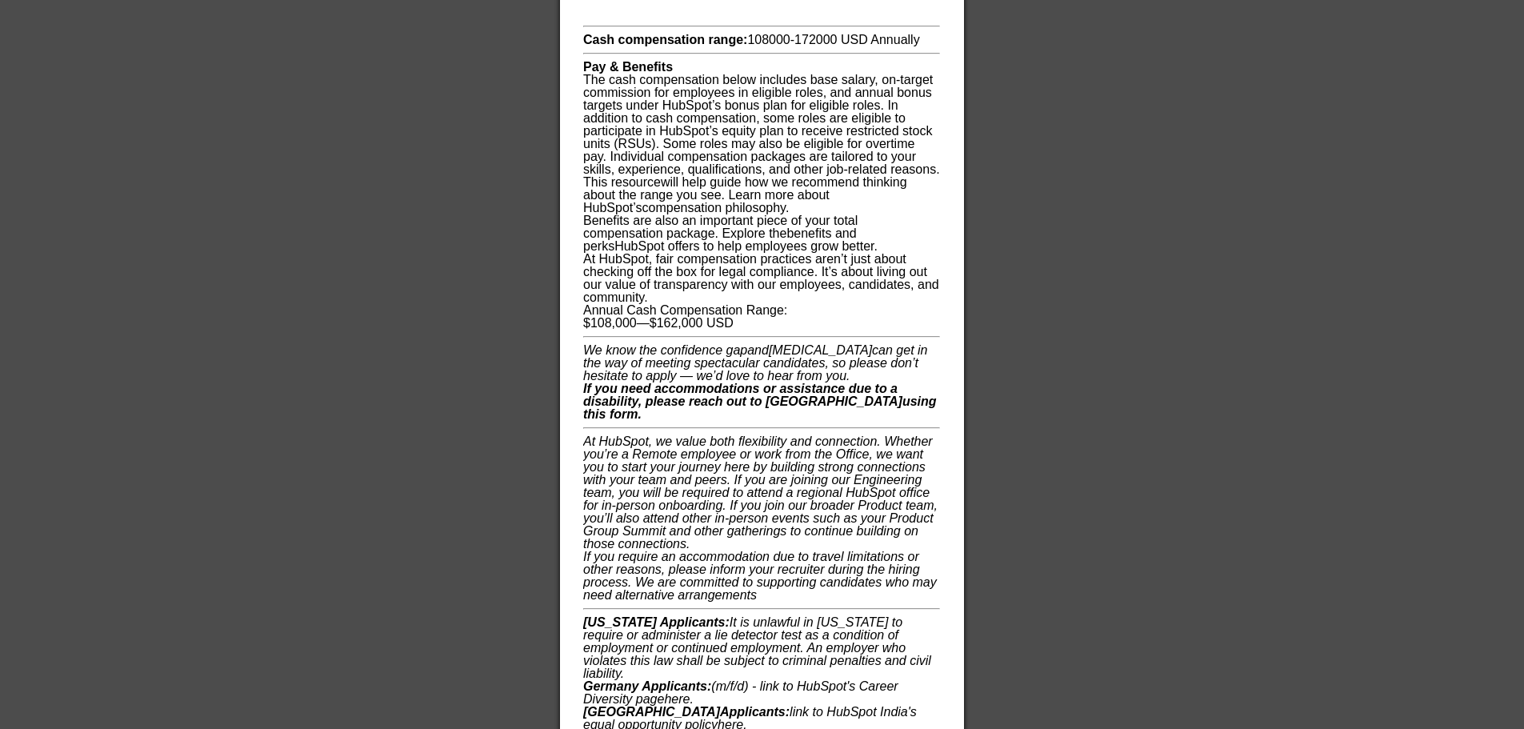
scroll to position [1520, 0]
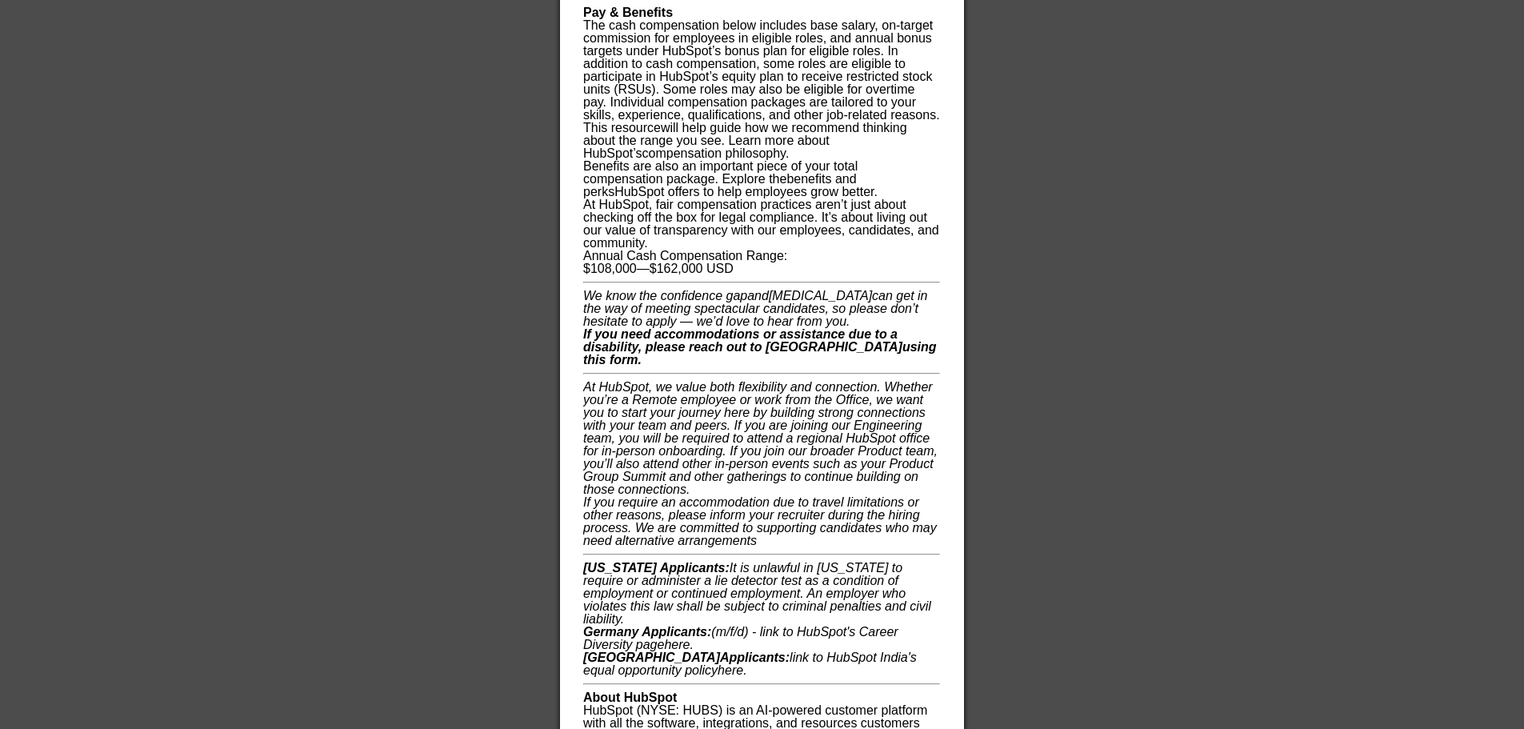
click at [801, 259] on div "Annual Cash Compensation Range:" at bounding box center [761, 256] width 357 height 13
click at [1061, 370] on div at bounding box center [762, 364] width 1524 height 729
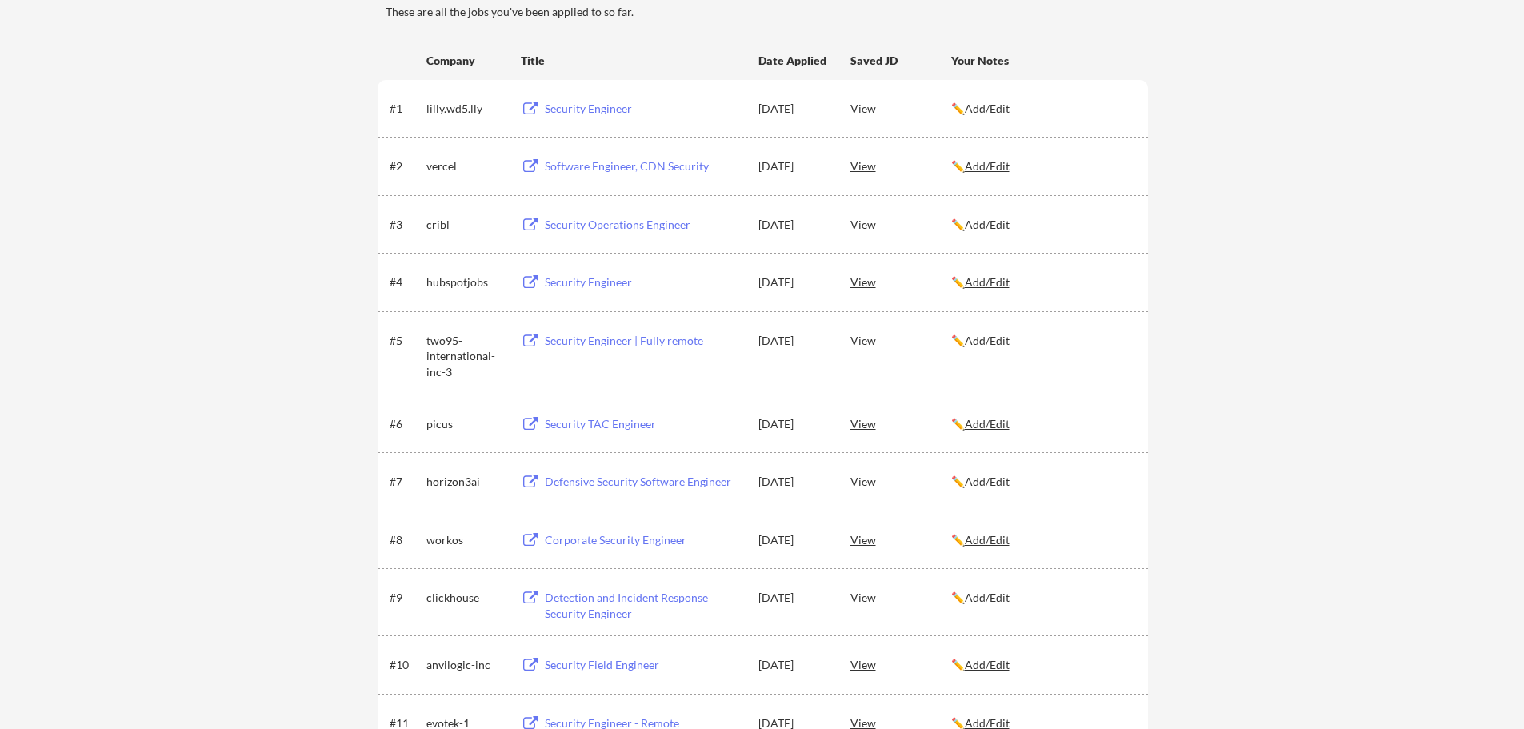
scroll to position [191, 0]
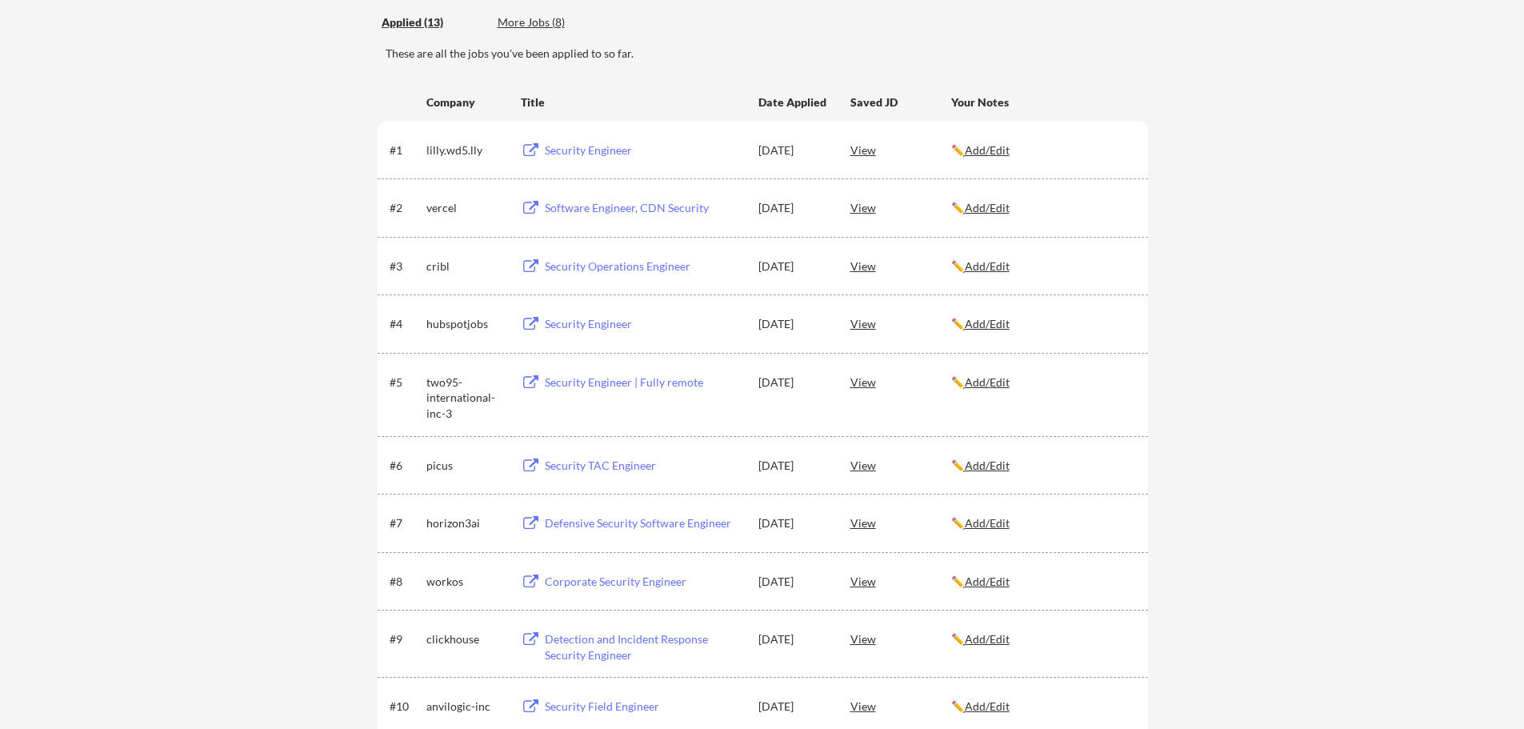
click at [865, 382] on div "View" at bounding box center [900, 381] width 101 height 29
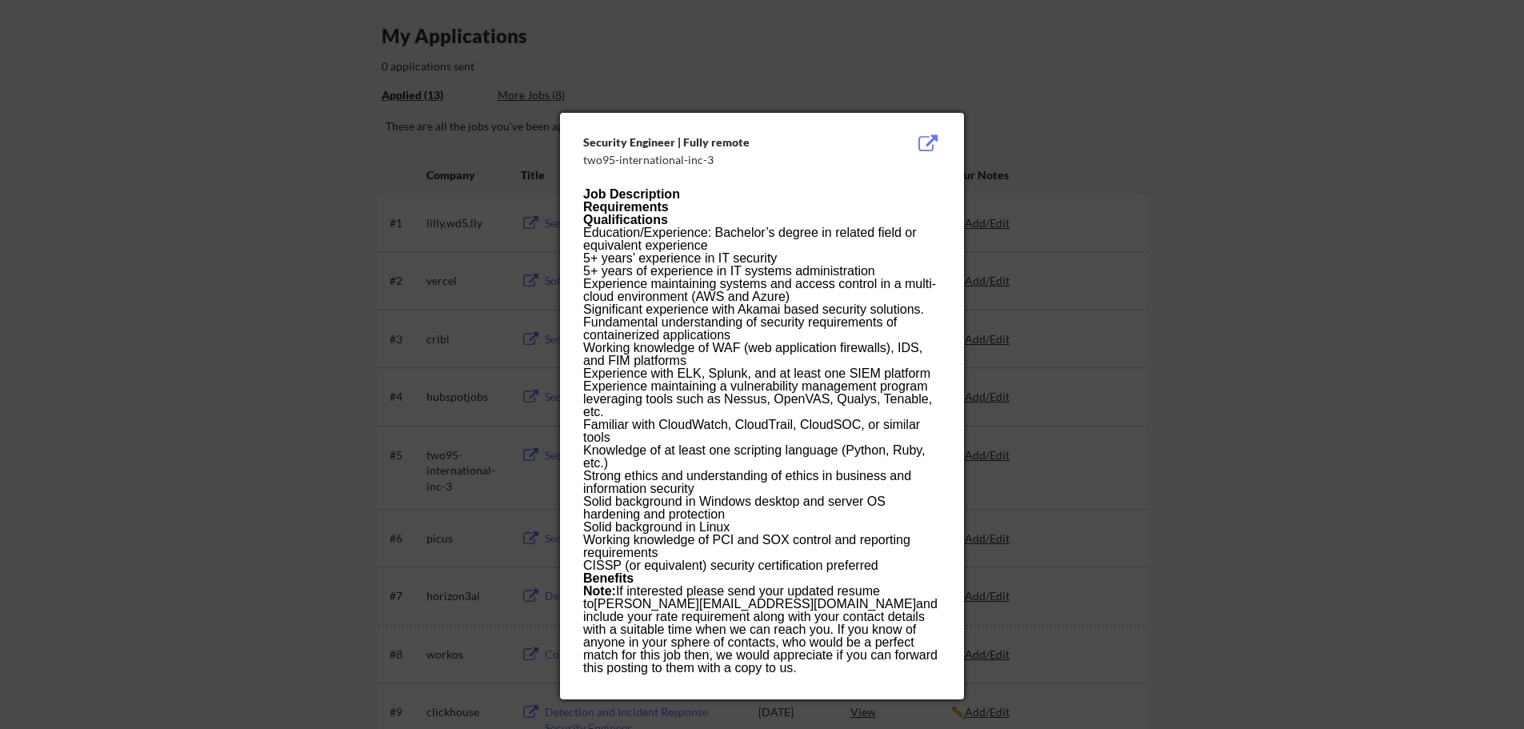
scroll to position [111, 0]
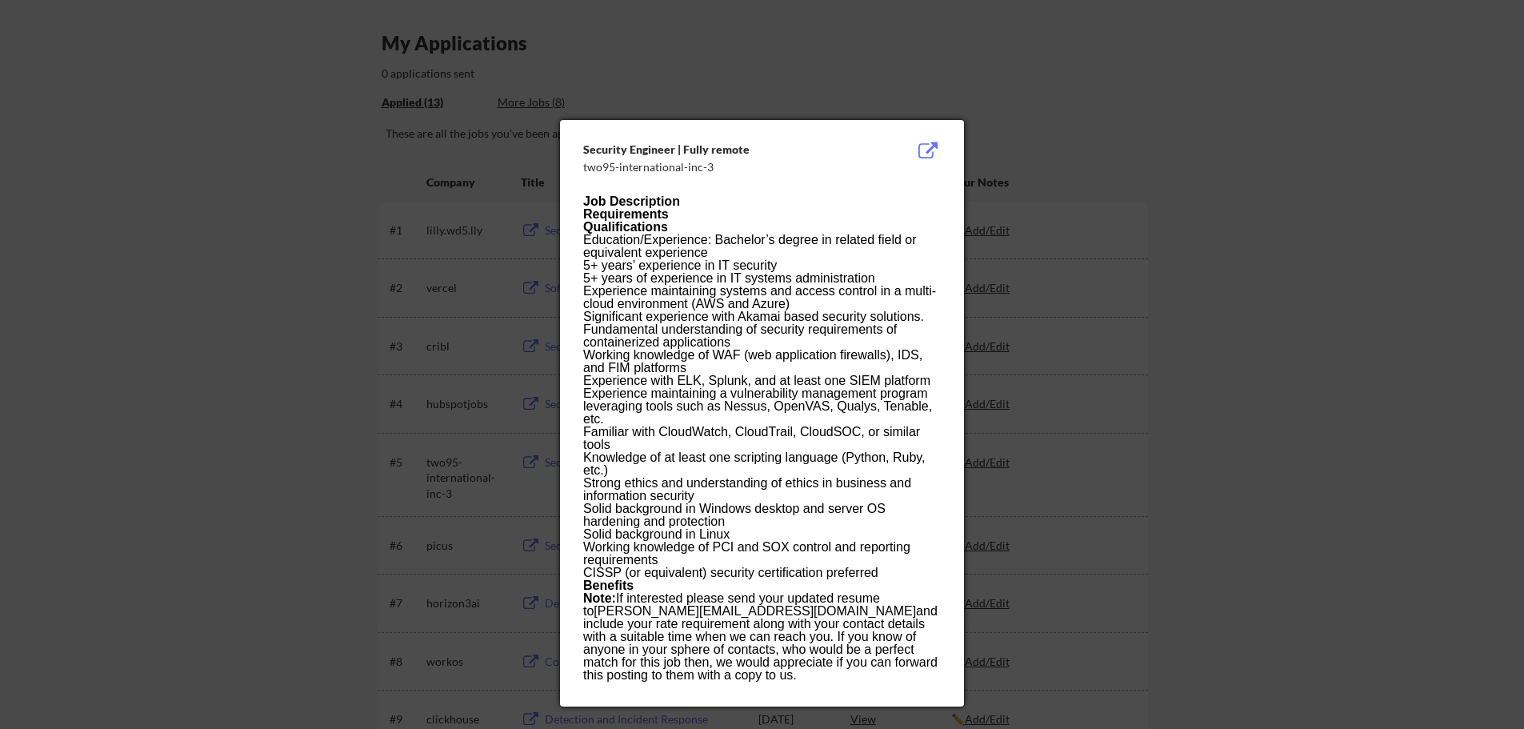
click at [1289, 545] on div at bounding box center [762, 364] width 1524 height 729
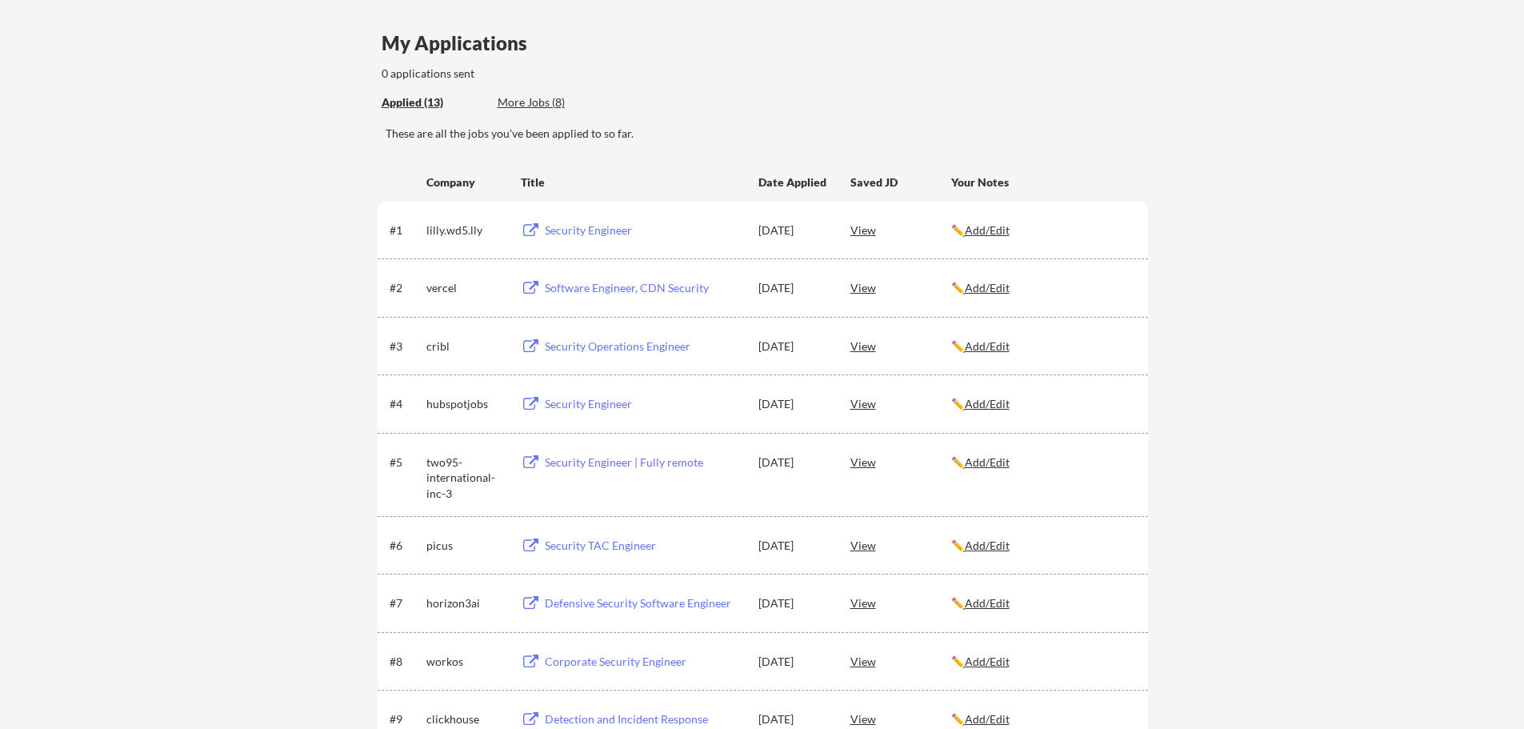
click at [572, 462] on div "Security Engineer | Fully remote" at bounding box center [644, 462] width 198 height 16
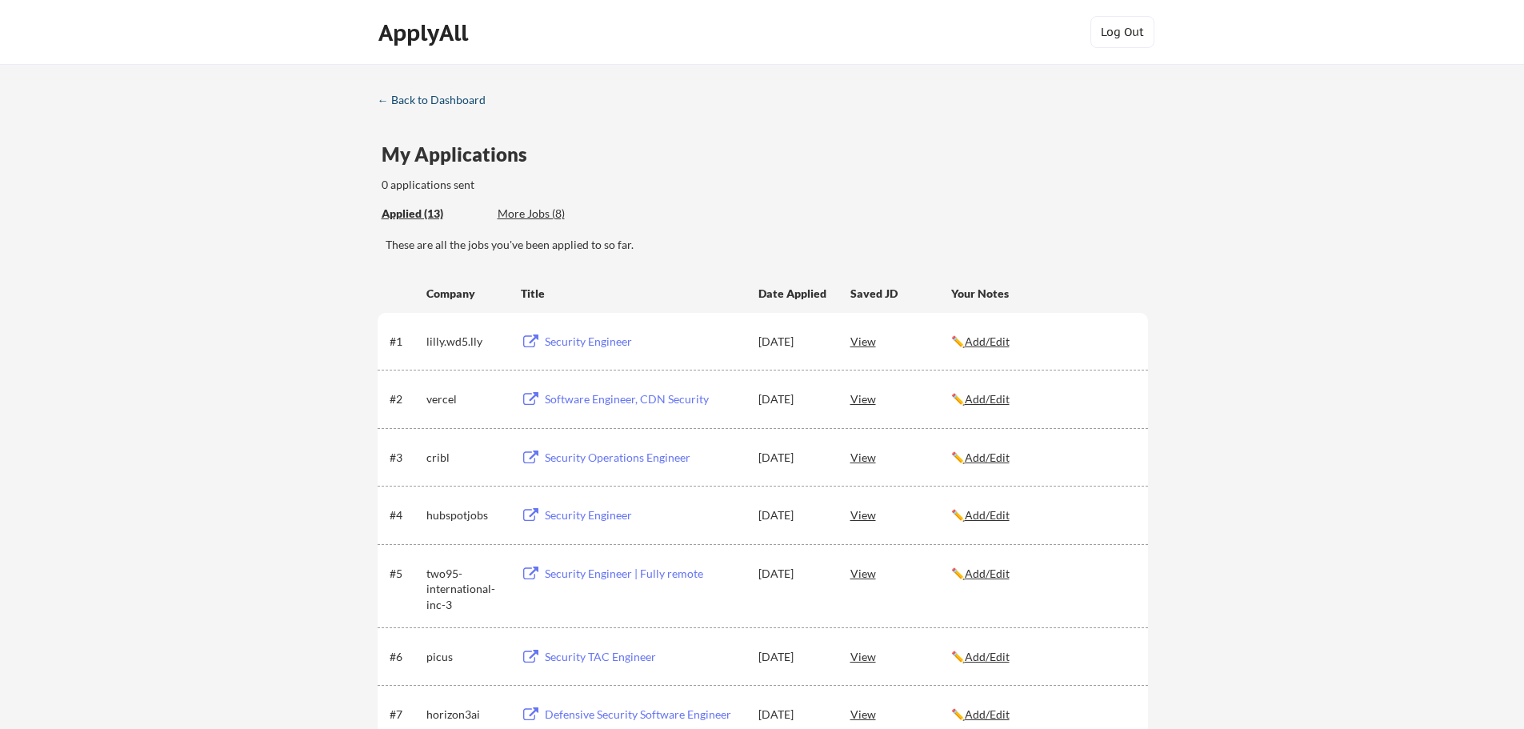
click at [470, 101] on div "← Back to Dashboard" at bounding box center [438, 99] width 120 height 11
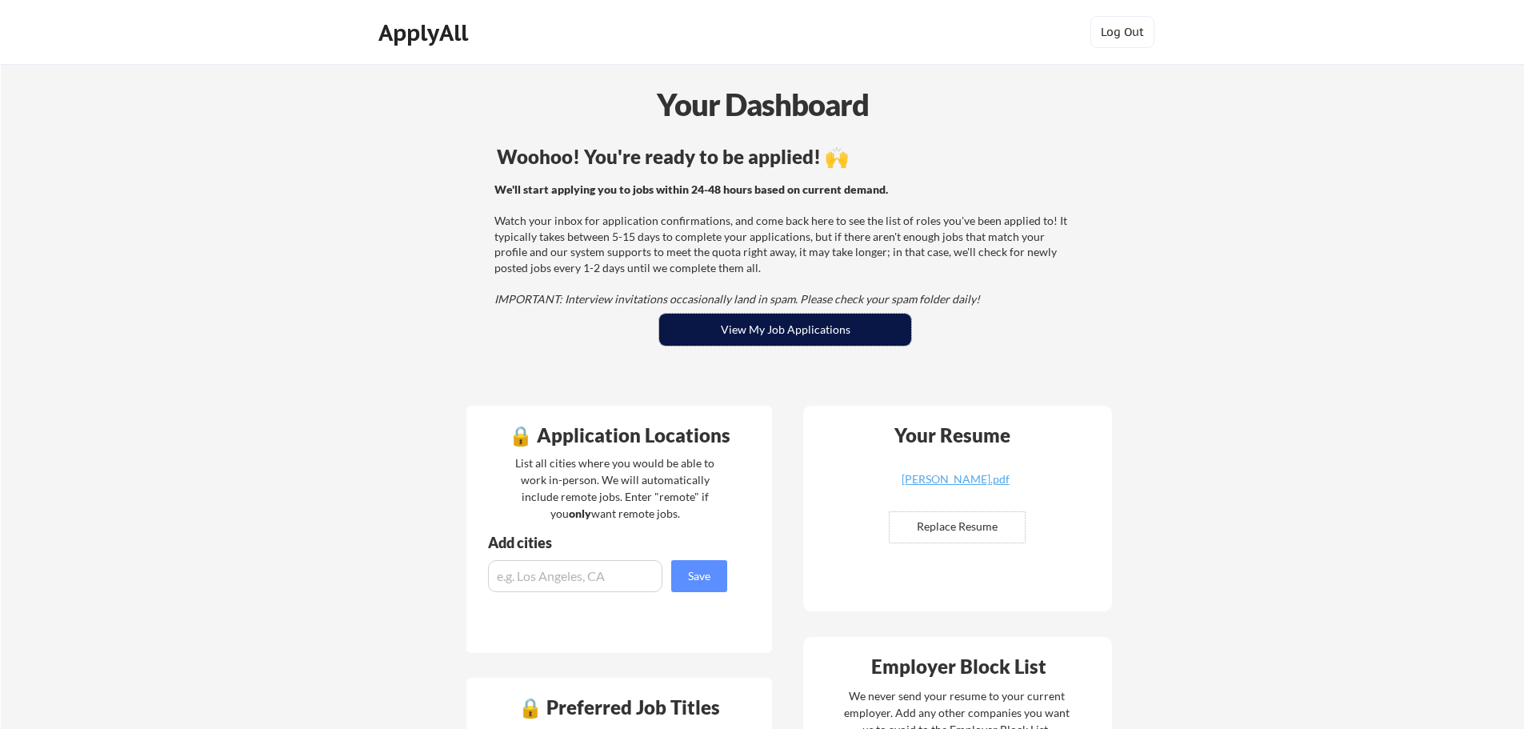
click at [784, 329] on button "View My Job Applications" at bounding box center [785, 330] width 252 height 32
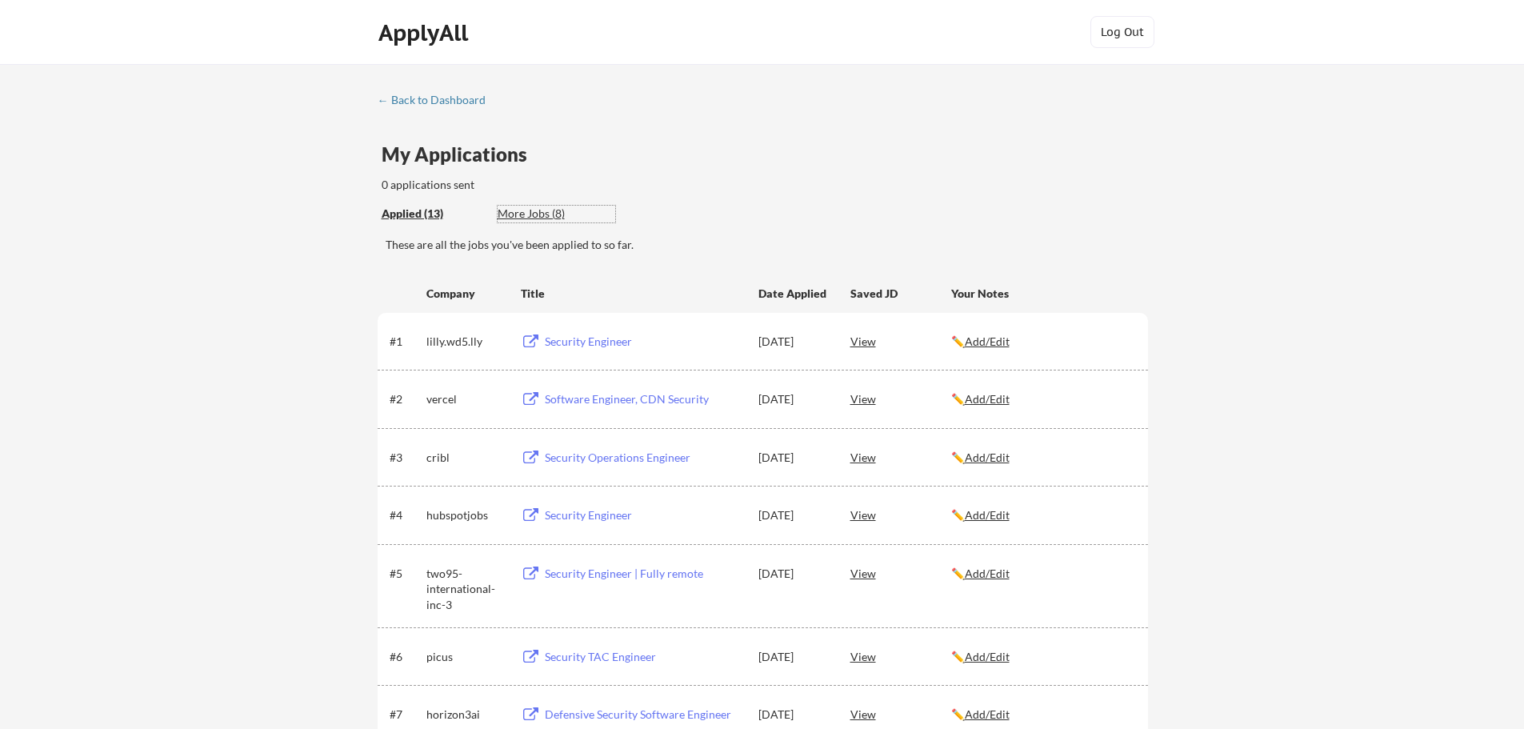
click at [543, 210] on div "More Jobs (8)" at bounding box center [556, 214] width 118 height 16
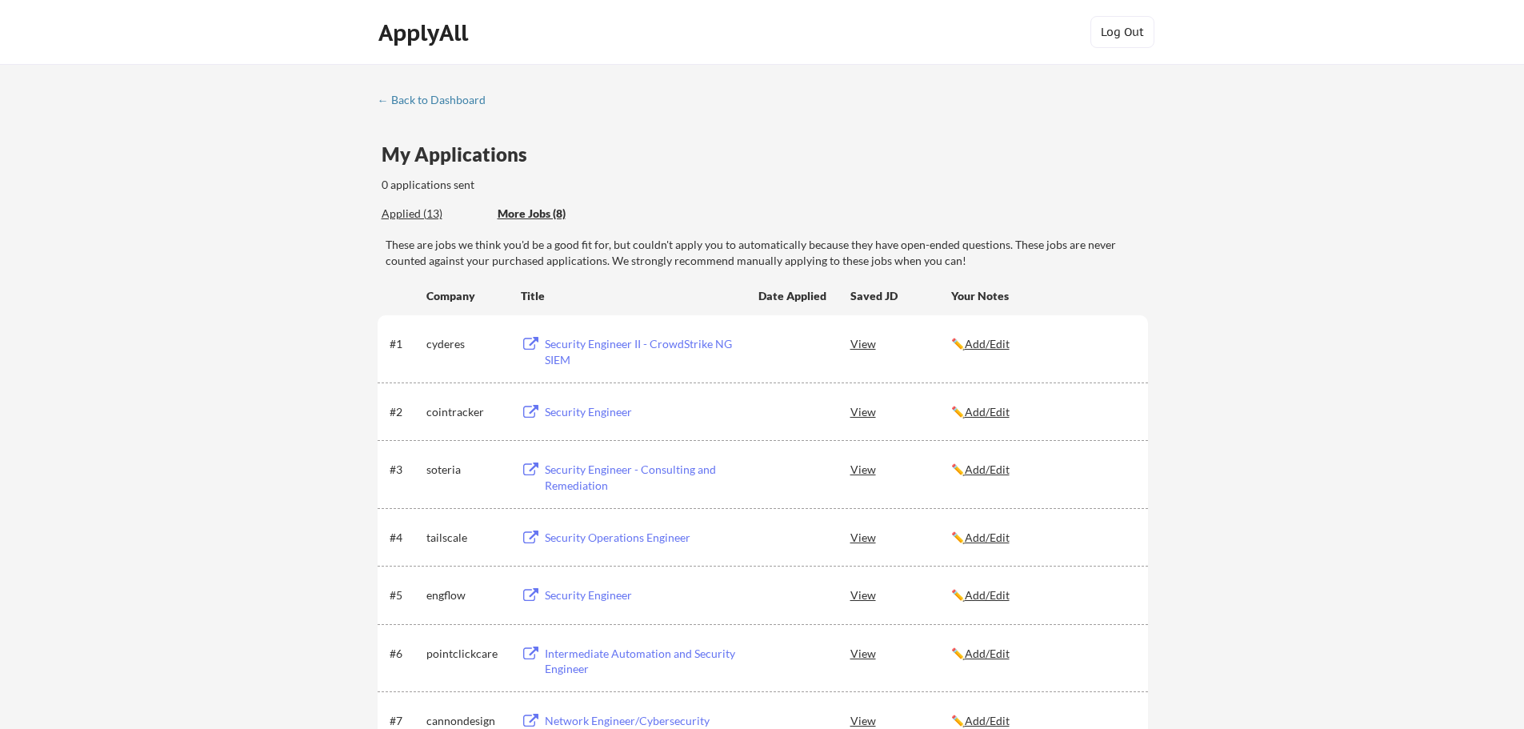
click at [439, 215] on div "Applied (13)" at bounding box center [434, 214] width 104 height 16
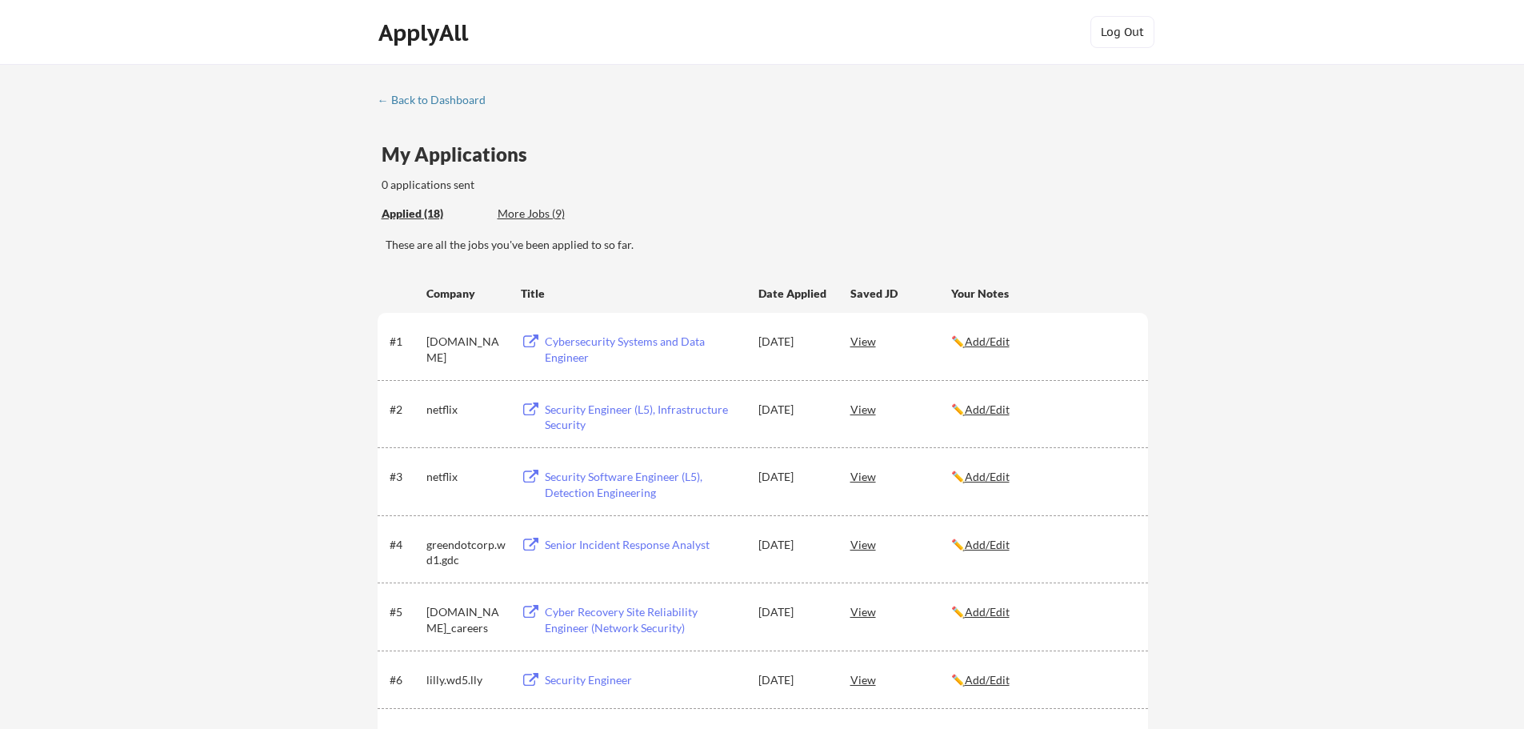
click at [549, 210] on div "More Jobs (9)" at bounding box center [556, 214] width 118 height 16
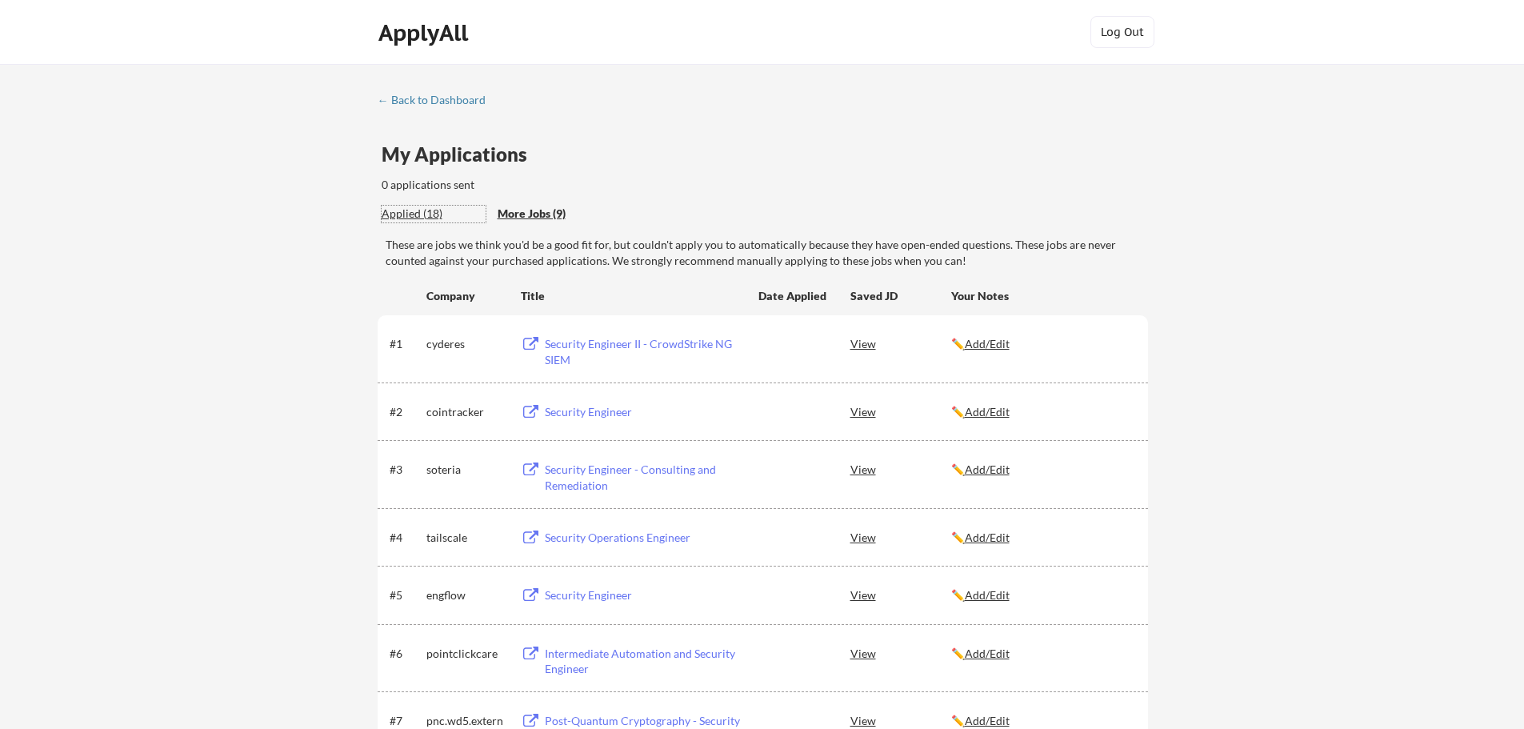
click at [422, 212] on div "Applied (18)" at bounding box center [434, 214] width 104 height 16
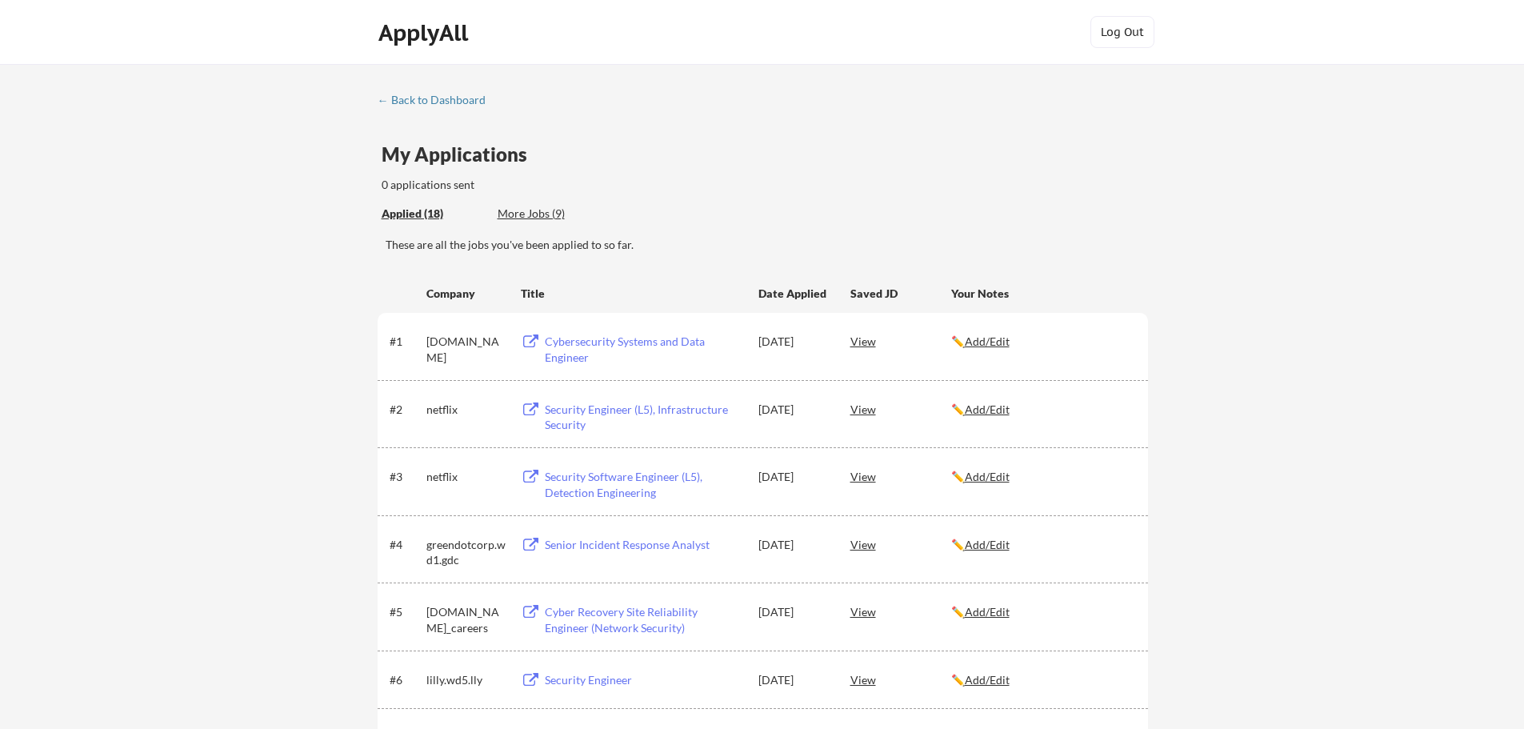
scroll to position [80, 0]
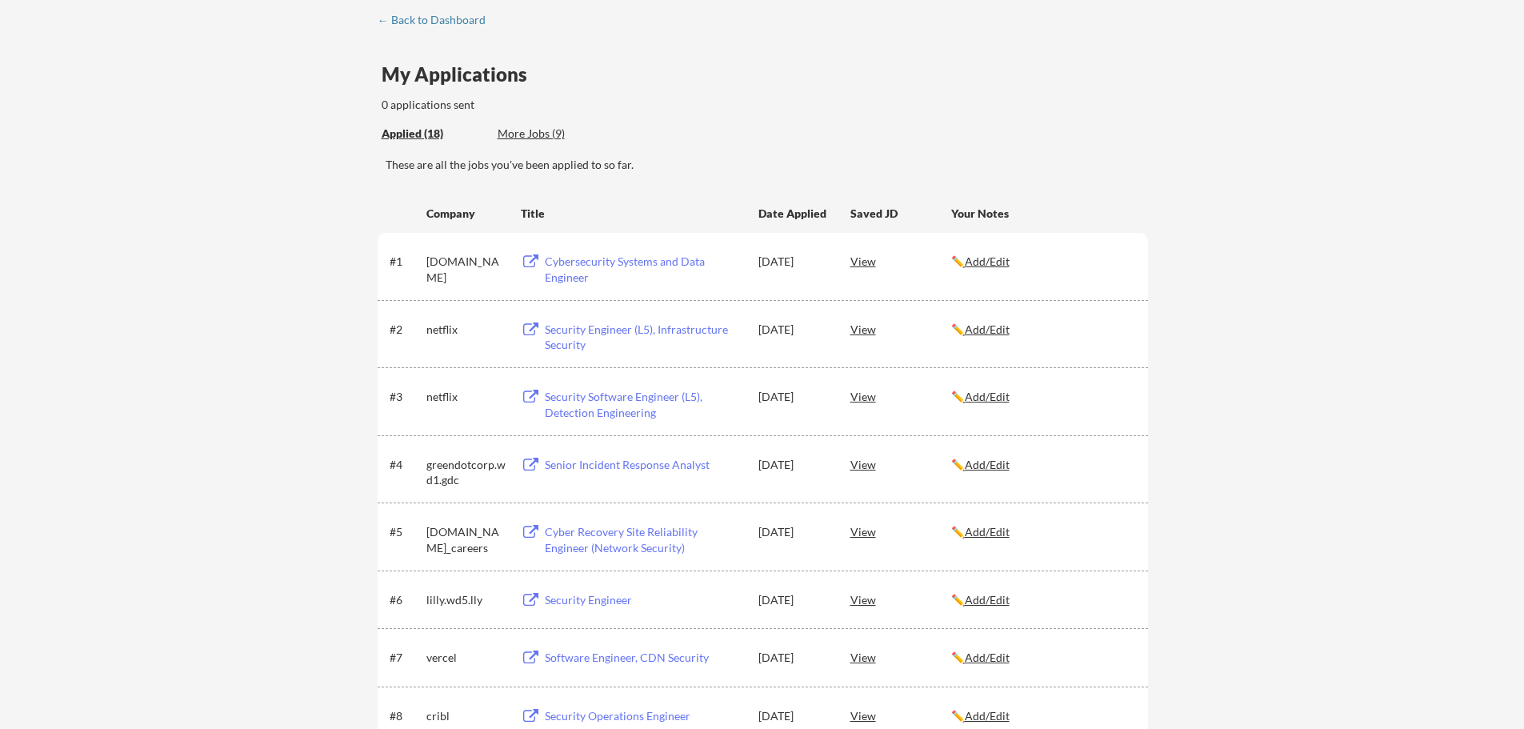
click at [1282, 569] on div "← Back to Dashboard My Applications 0 applications sent Applied (18) More Jobs …" at bounding box center [762, 715] width 1524 height 1462
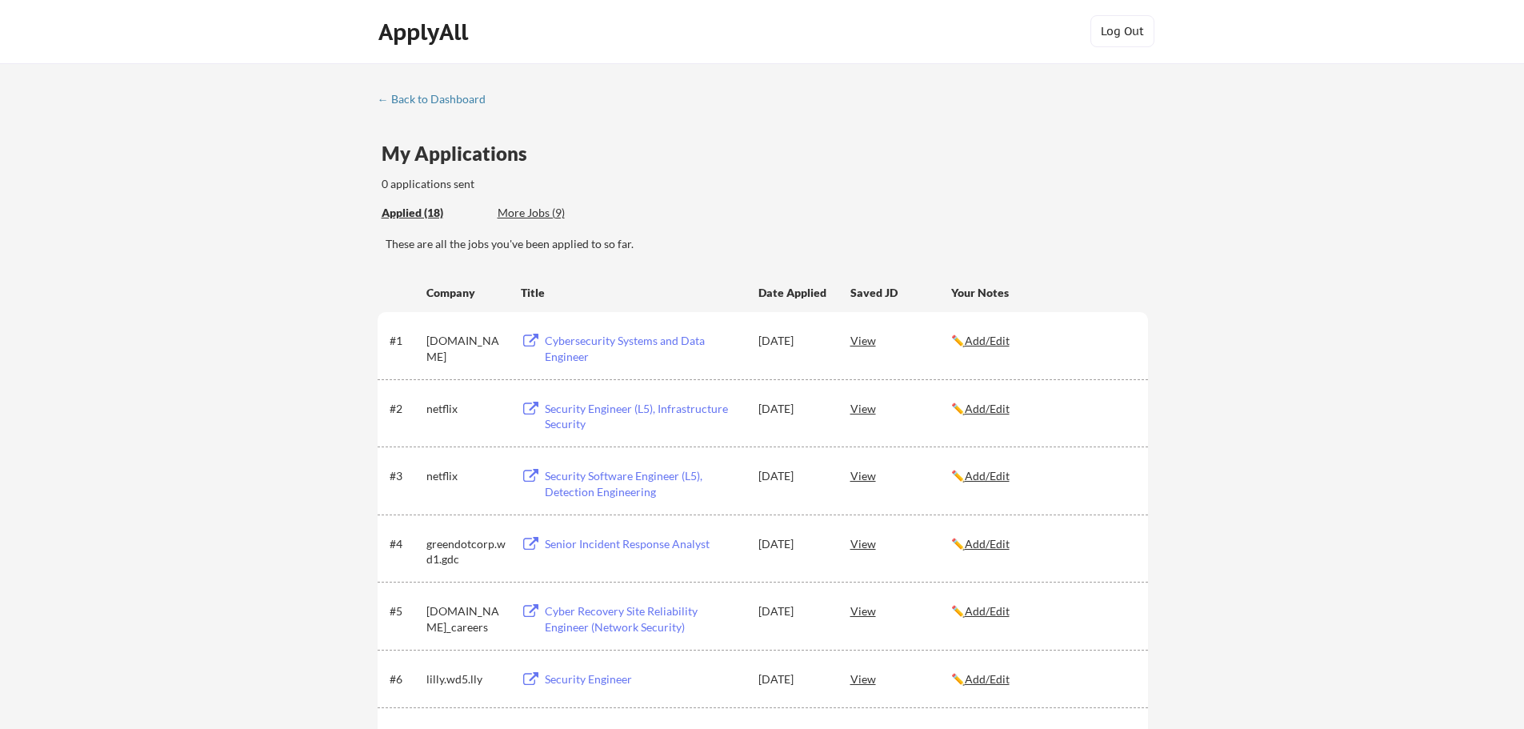
scroll to position [0, 0]
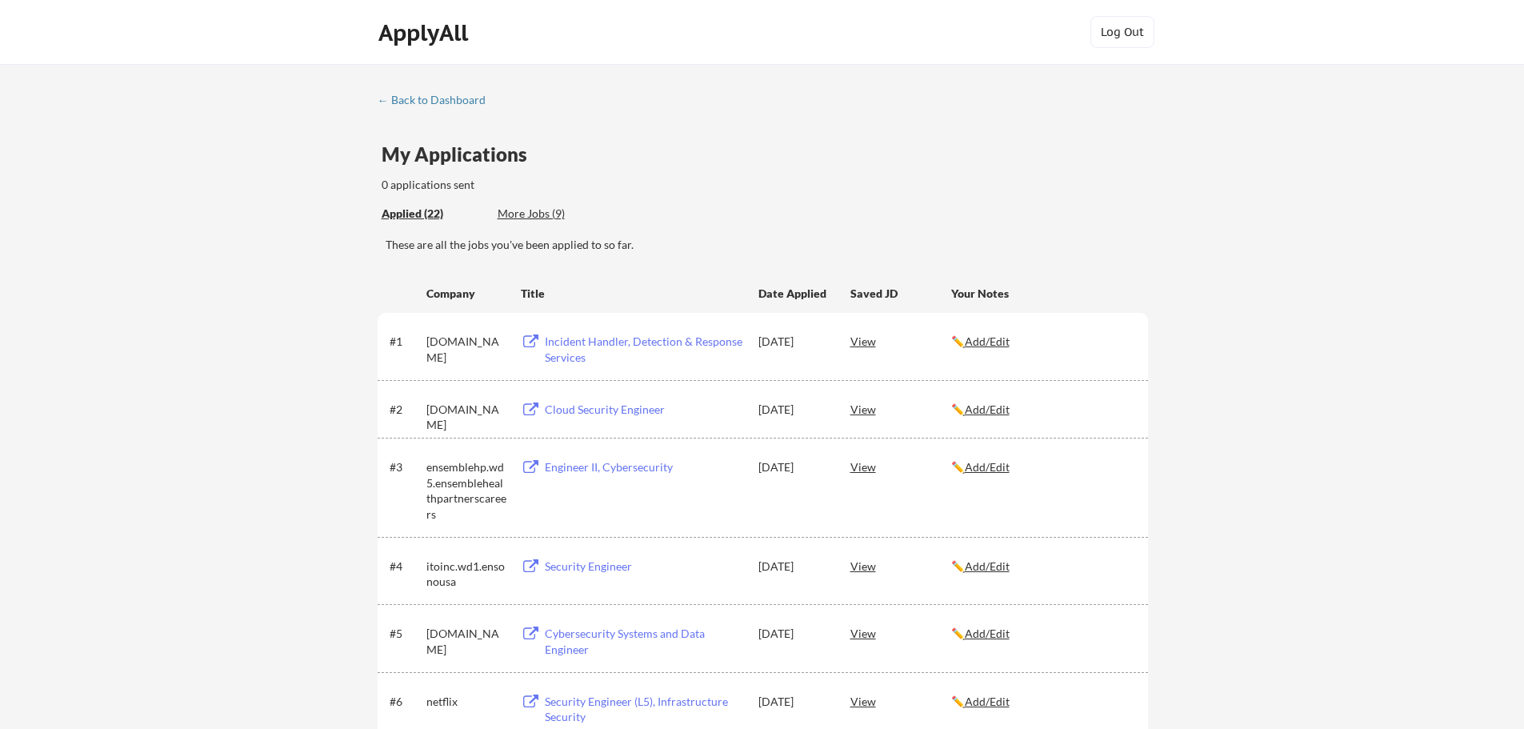
scroll to position [80, 0]
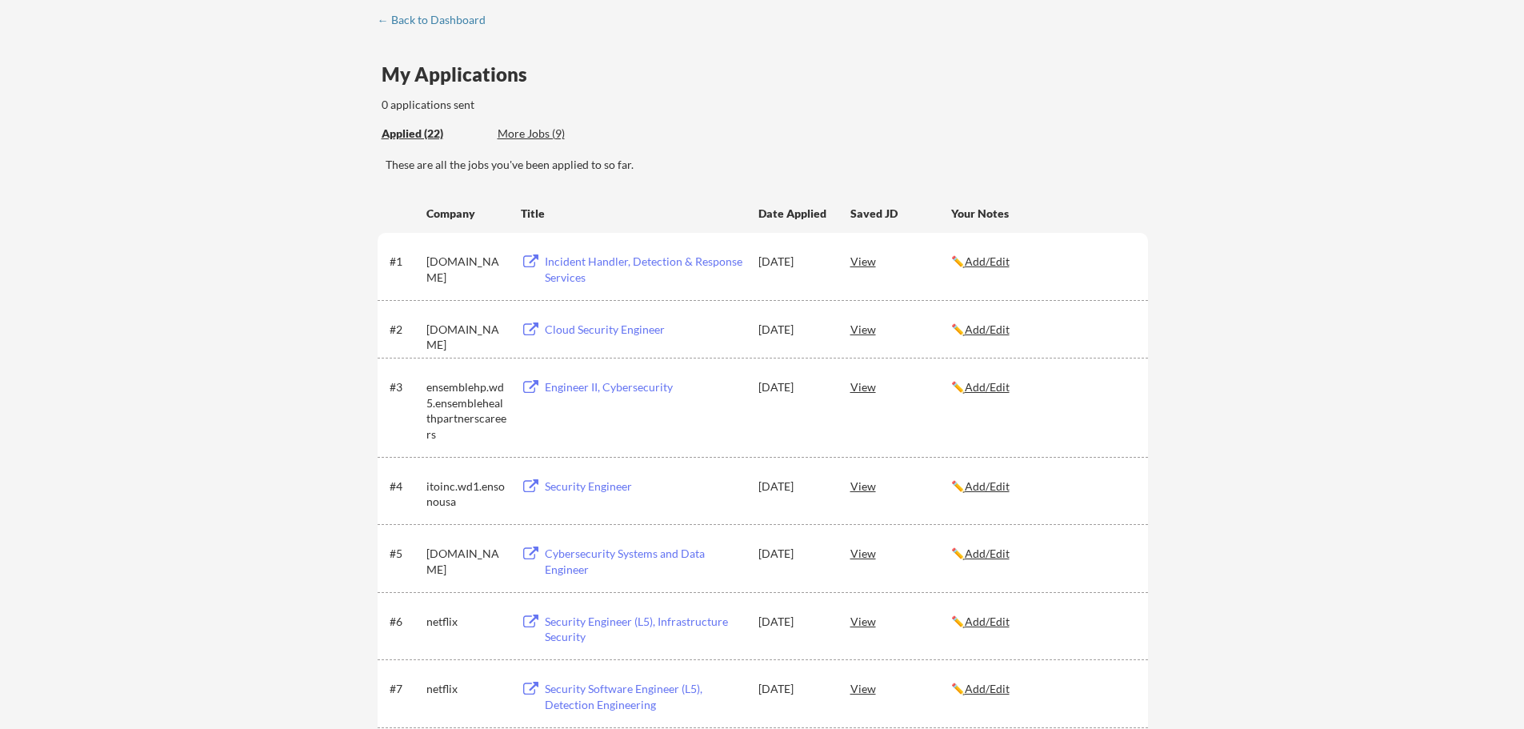
click at [611, 263] on div "Incident Handler, Detection & Response Services" at bounding box center [644, 269] width 198 height 31
click at [636, 327] on div "Cloud Security Engineer" at bounding box center [644, 330] width 198 height 16
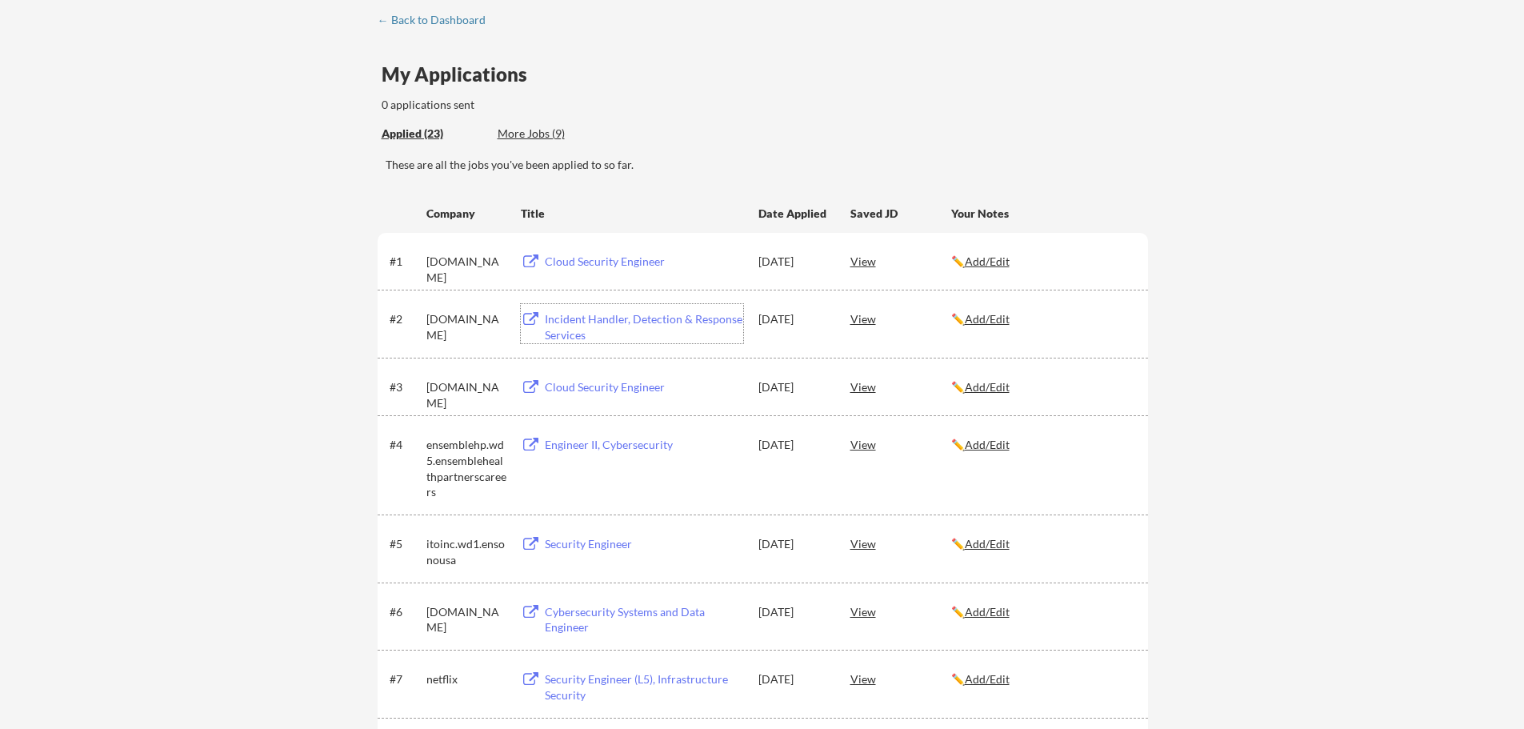
click at [432, 22] on div "← Back to Dashboard" at bounding box center [438, 19] width 120 height 11
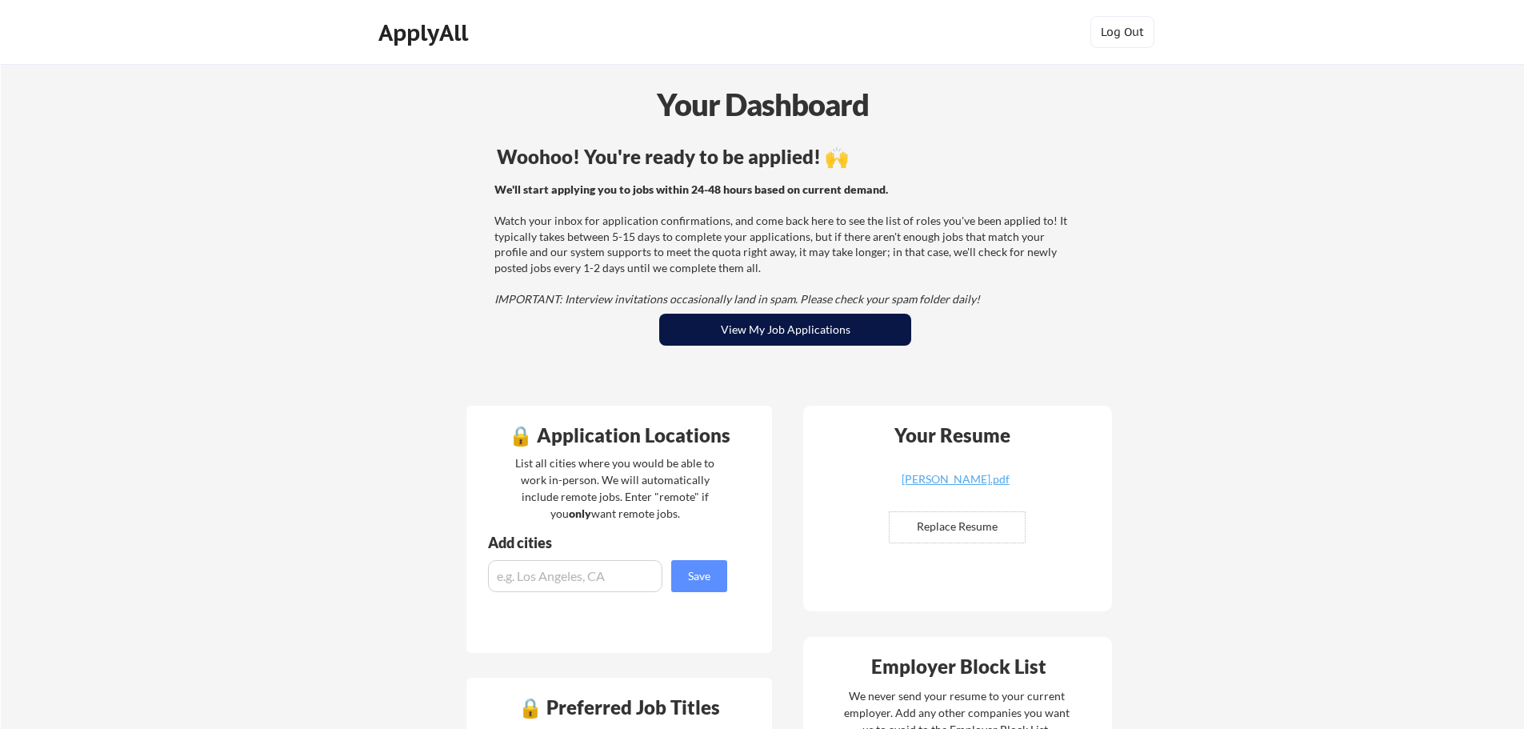
click at [833, 330] on button "View My Job Applications" at bounding box center [785, 330] width 252 height 32
